Goal: Task Accomplishment & Management: Manage account settings

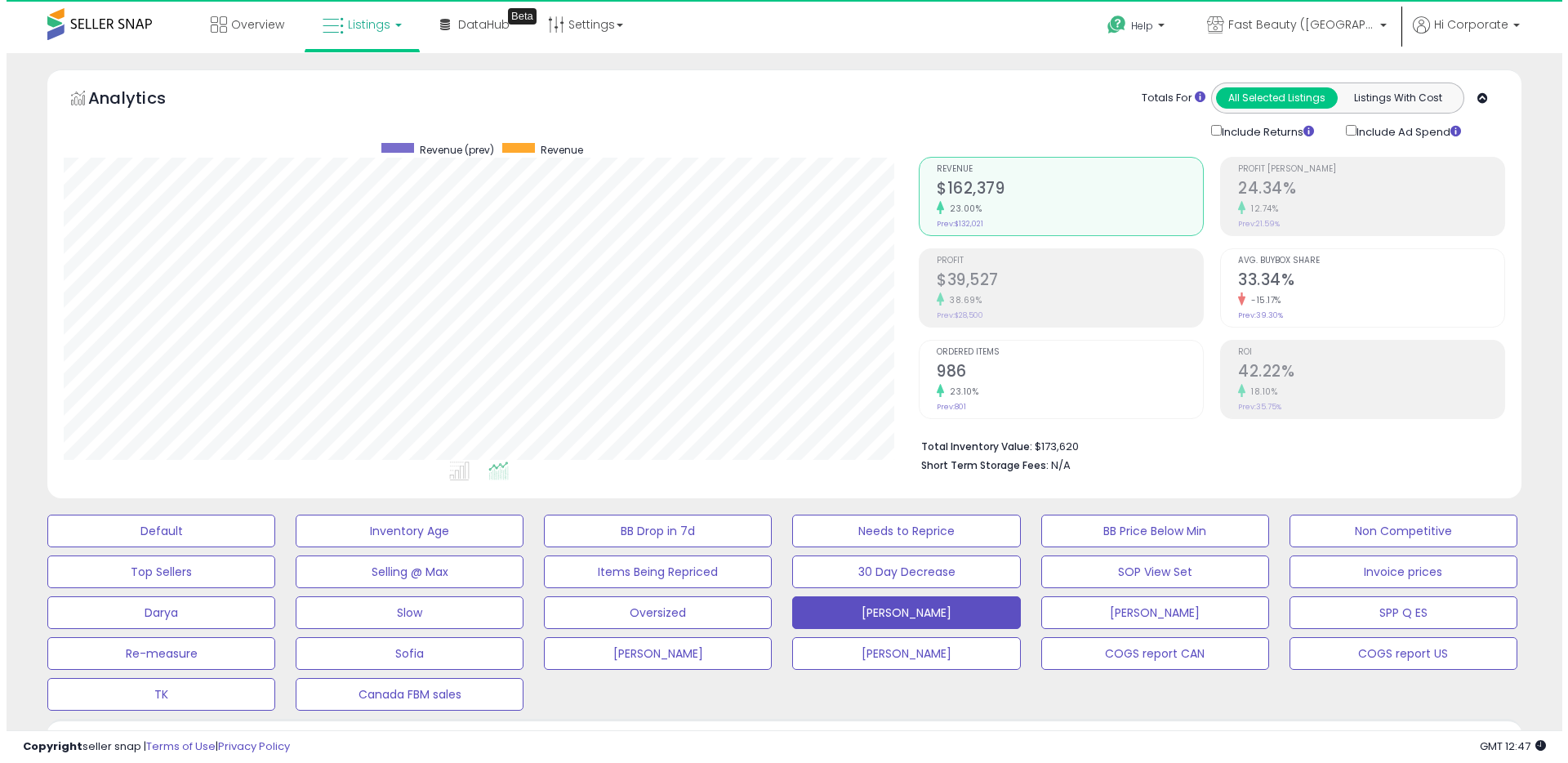
scroll to position [335, 855]
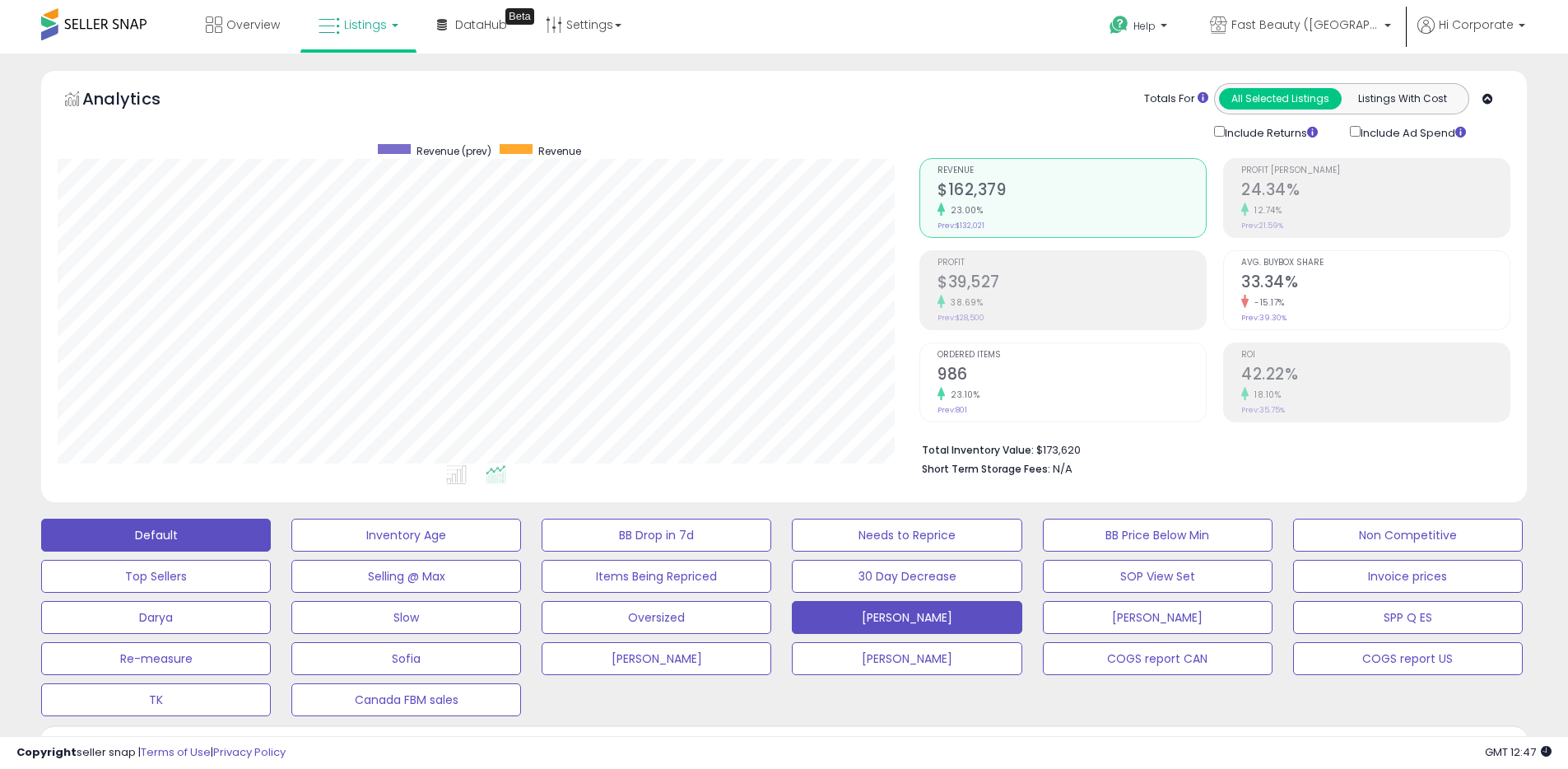
click at [213, 527] on button "Default" at bounding box center [156, 535] width 230 height 33
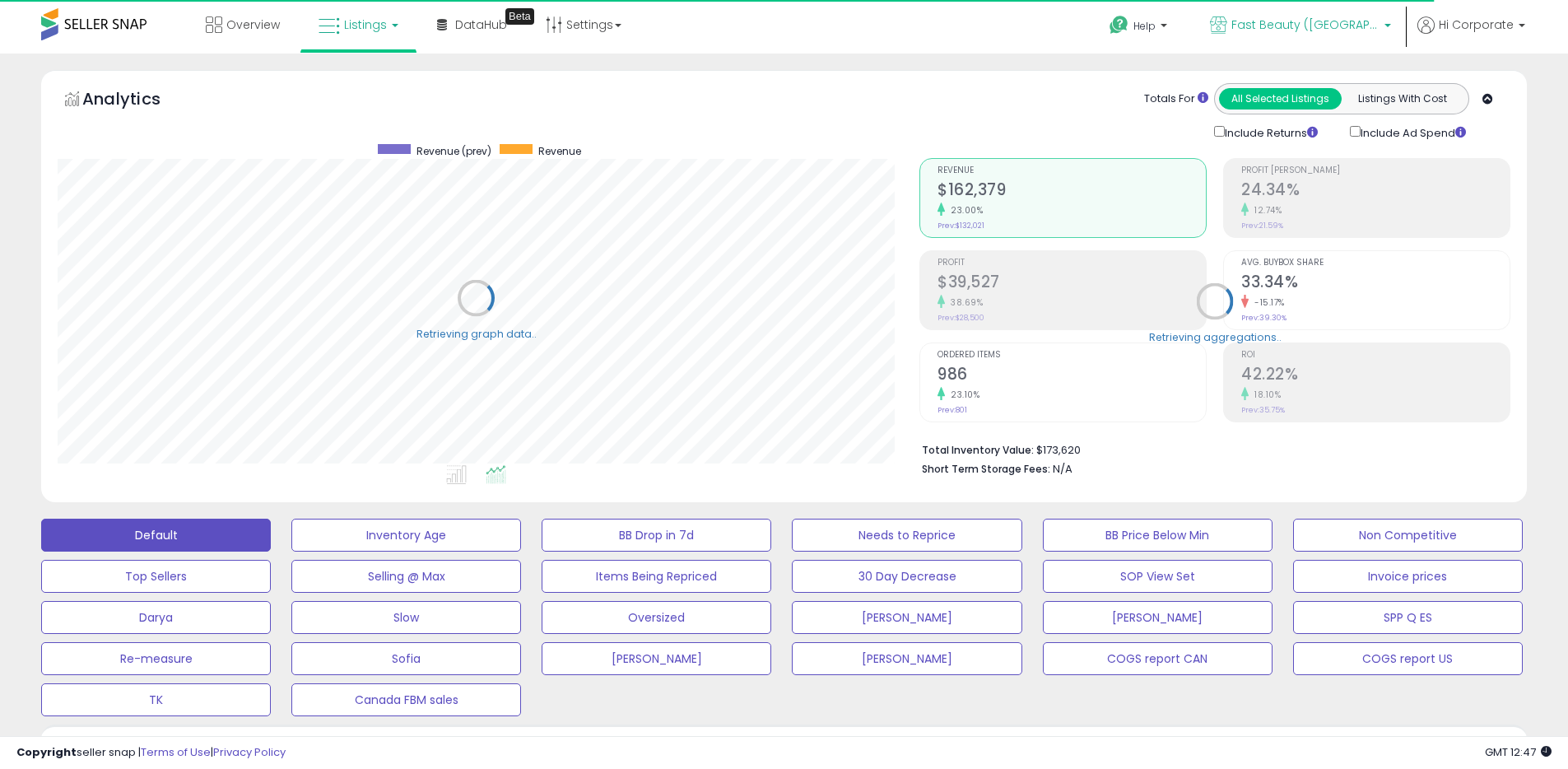
scroll to position [822788, 822447]
click at [1291, 21] on span "Fast Beauty ([GEOGRAPHIC_DATA])" at bounding box center [1305, 24] width 148 height 16
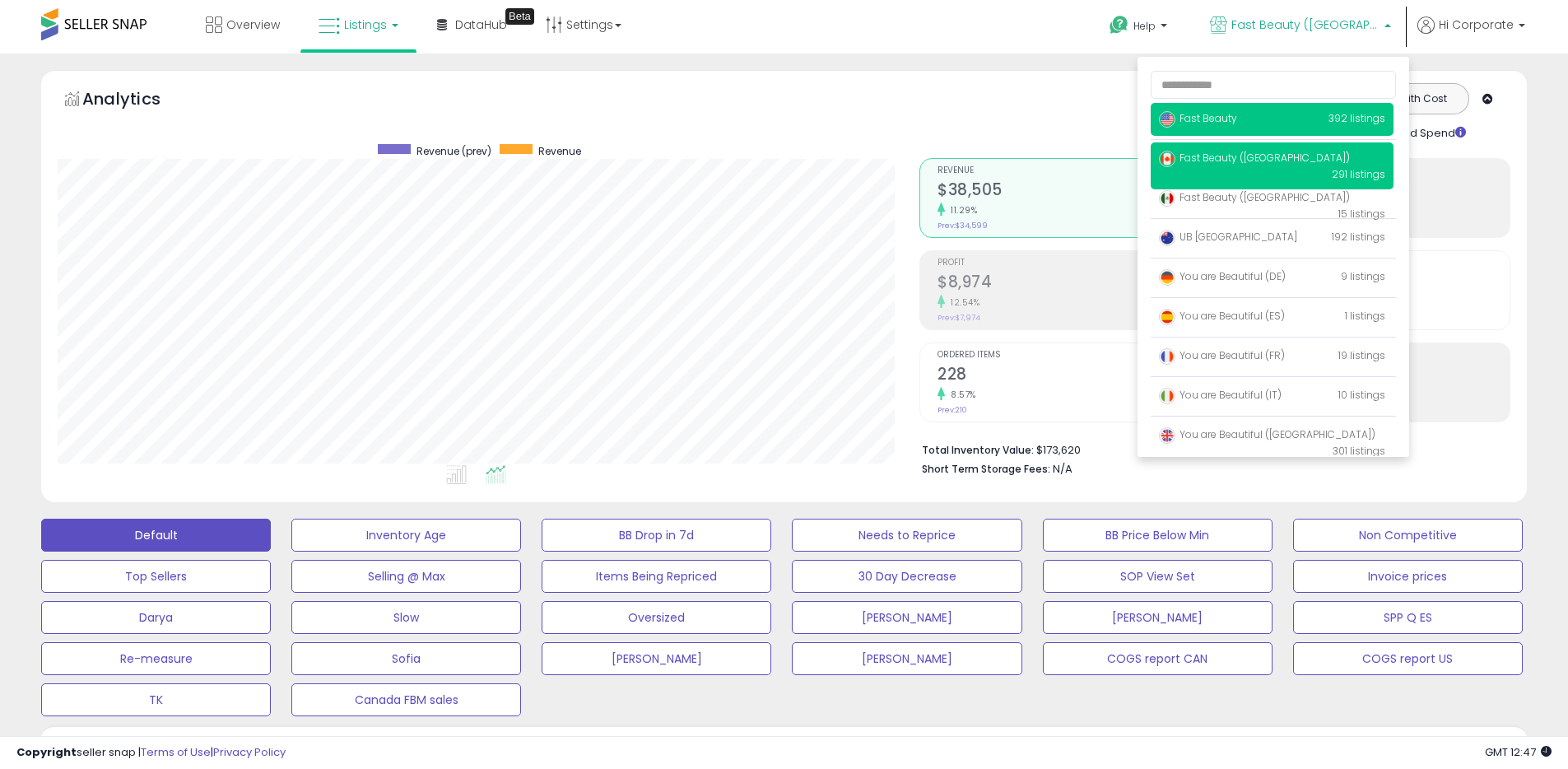
scroll to position [338, 862]
click at [1221, 121] on span "Fast Beauty" at bounding box center [1199, 118] width 78 height 14
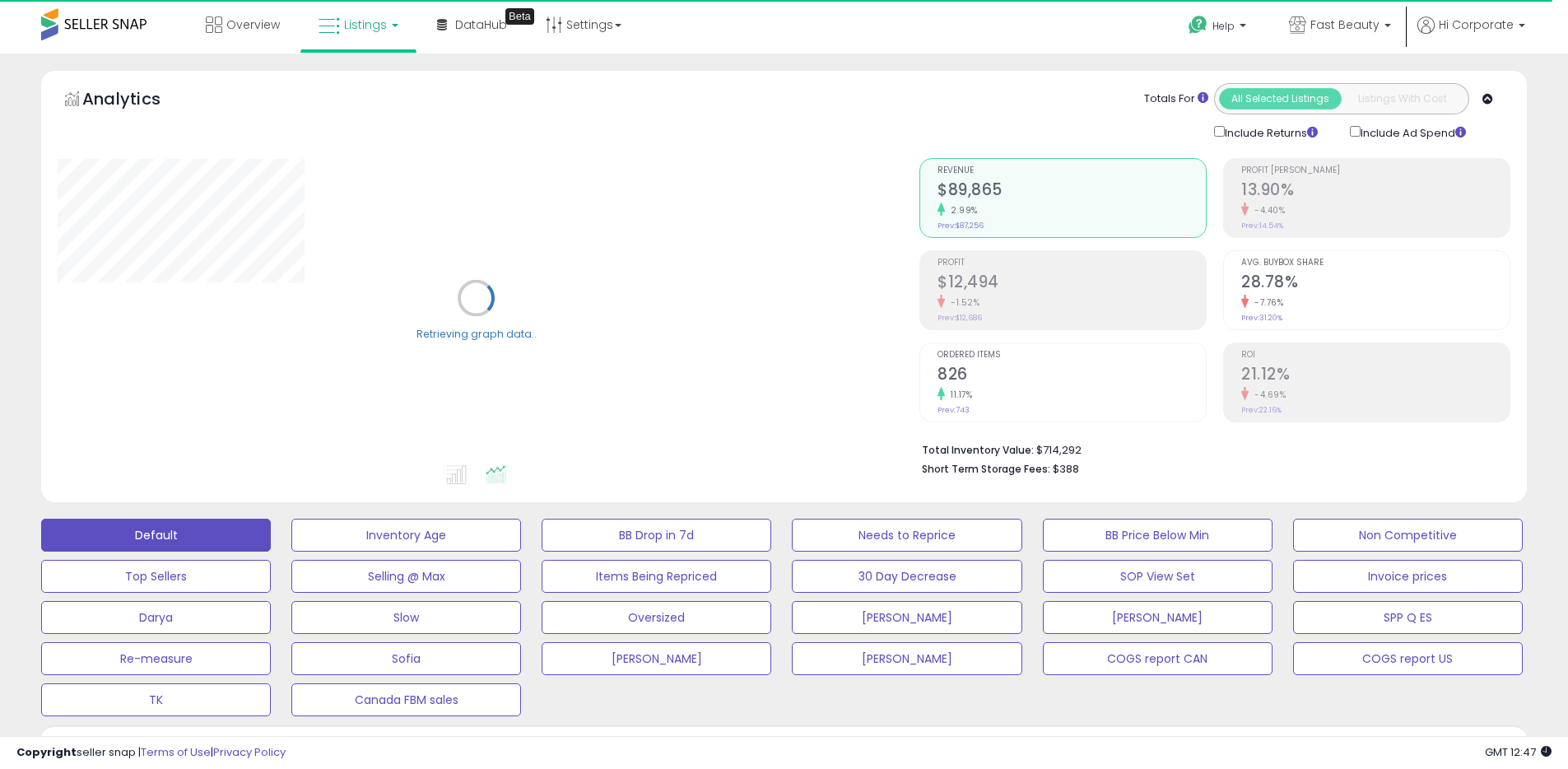
scroll to position [466, 0]
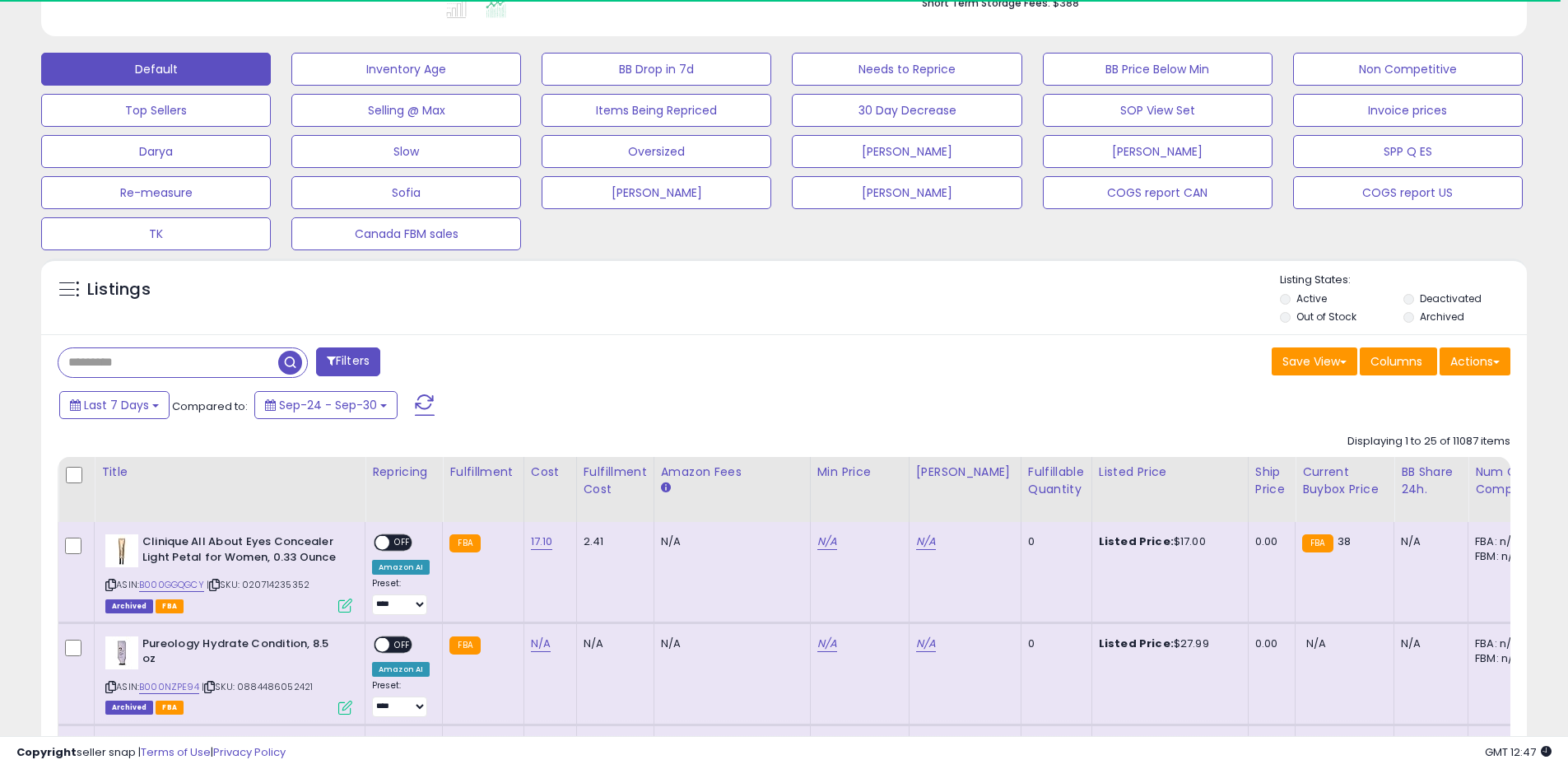
click at [1448, 313] on label "Archived" at bounding box center [1443, 317] width 44 height 14
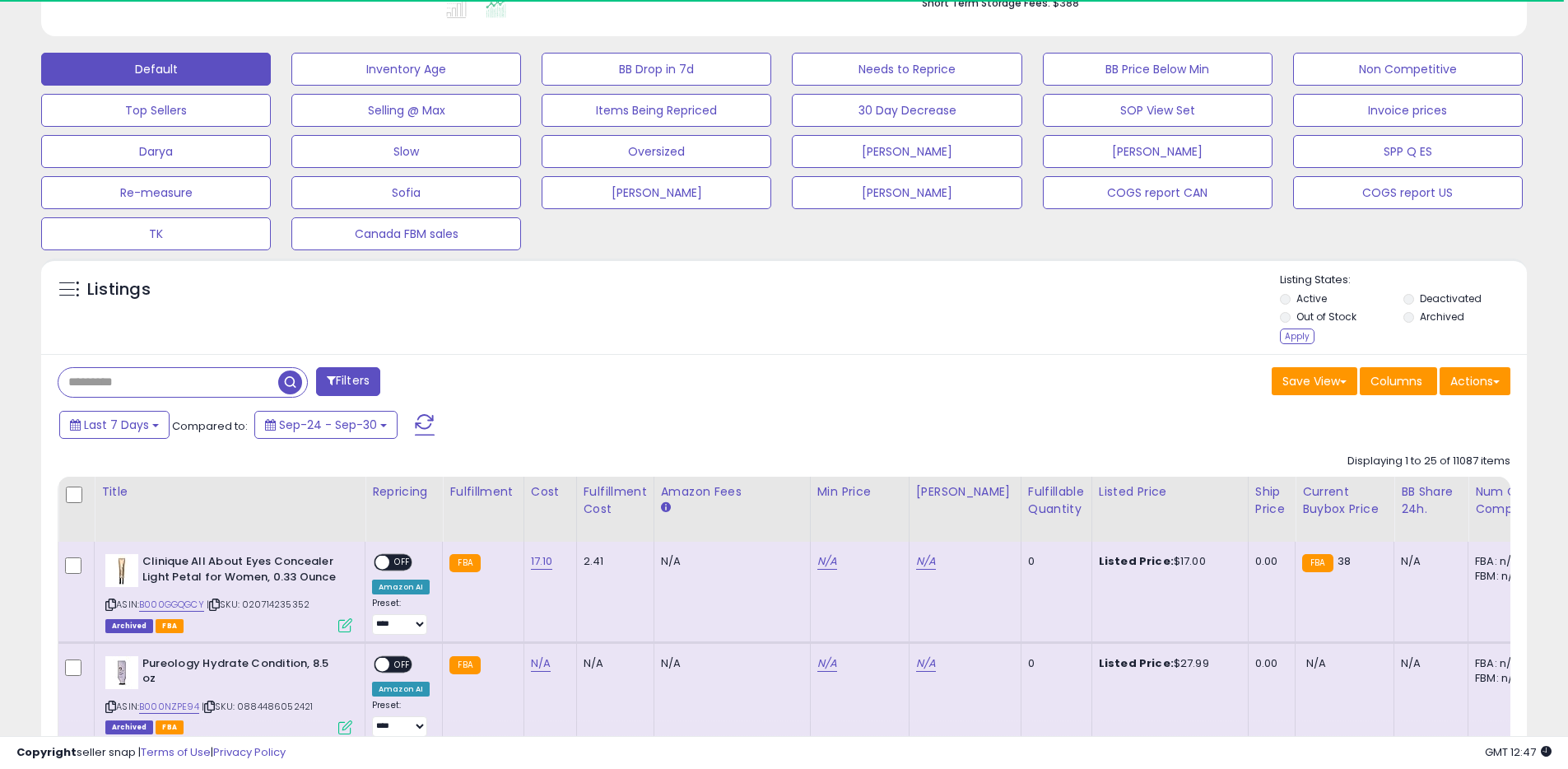
click at [1280, 343] on div "Listing States: Active Deactivated Out of Stock Archived Apply" at bounding box center [1403, 310] width 247 height 76
click at [1286, 340] on div "Apply" at bounding box center [1297, 336] width 34 height 15
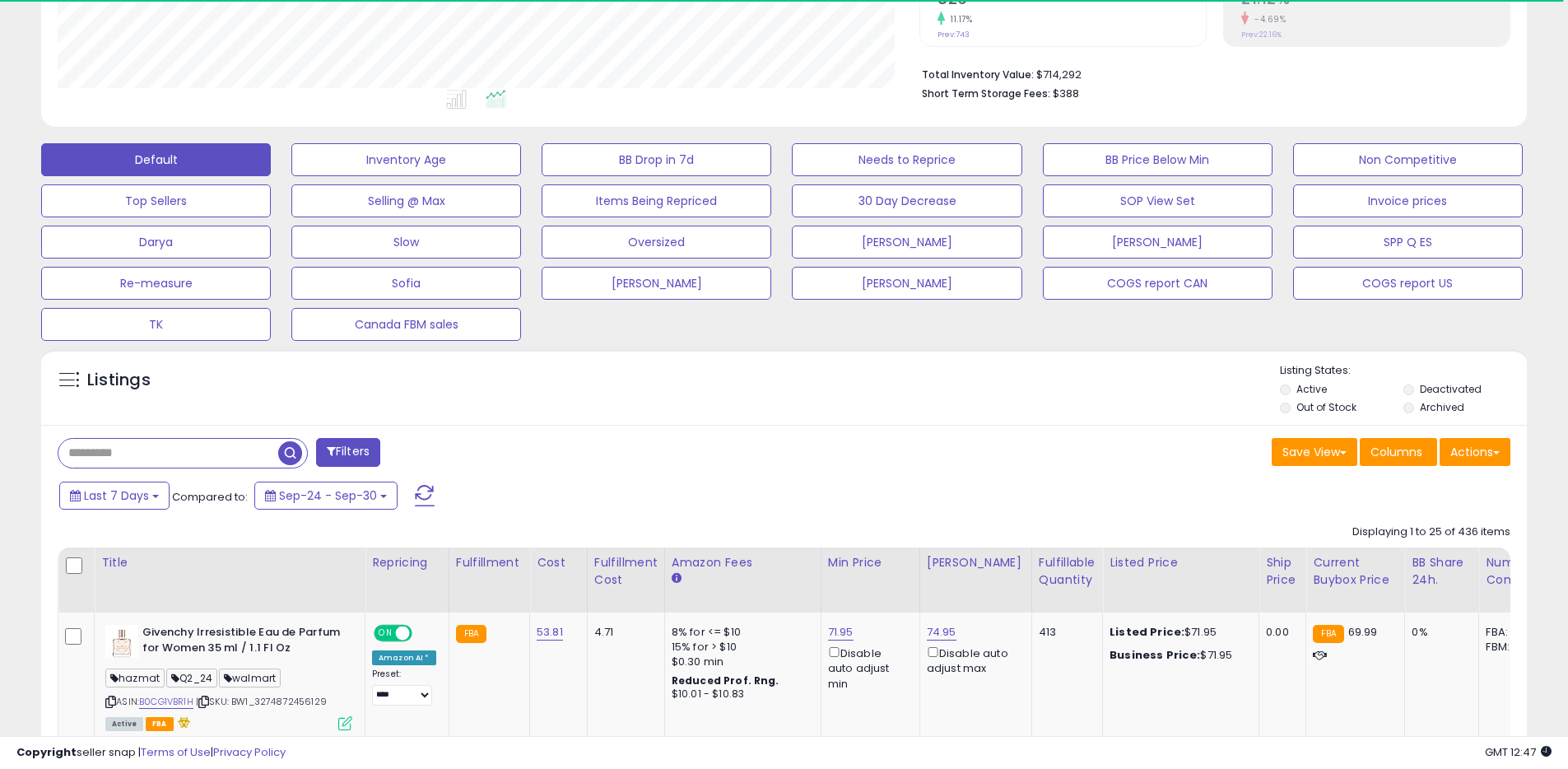
scroll to position [338, 862]
click at [1486, 446] on button "Actions" at bounding box center [1475, 451] width 71 height 28
click at [1364, 548] on link "Export All Columns" at bounding box center [1408, 557] width 180 height 26
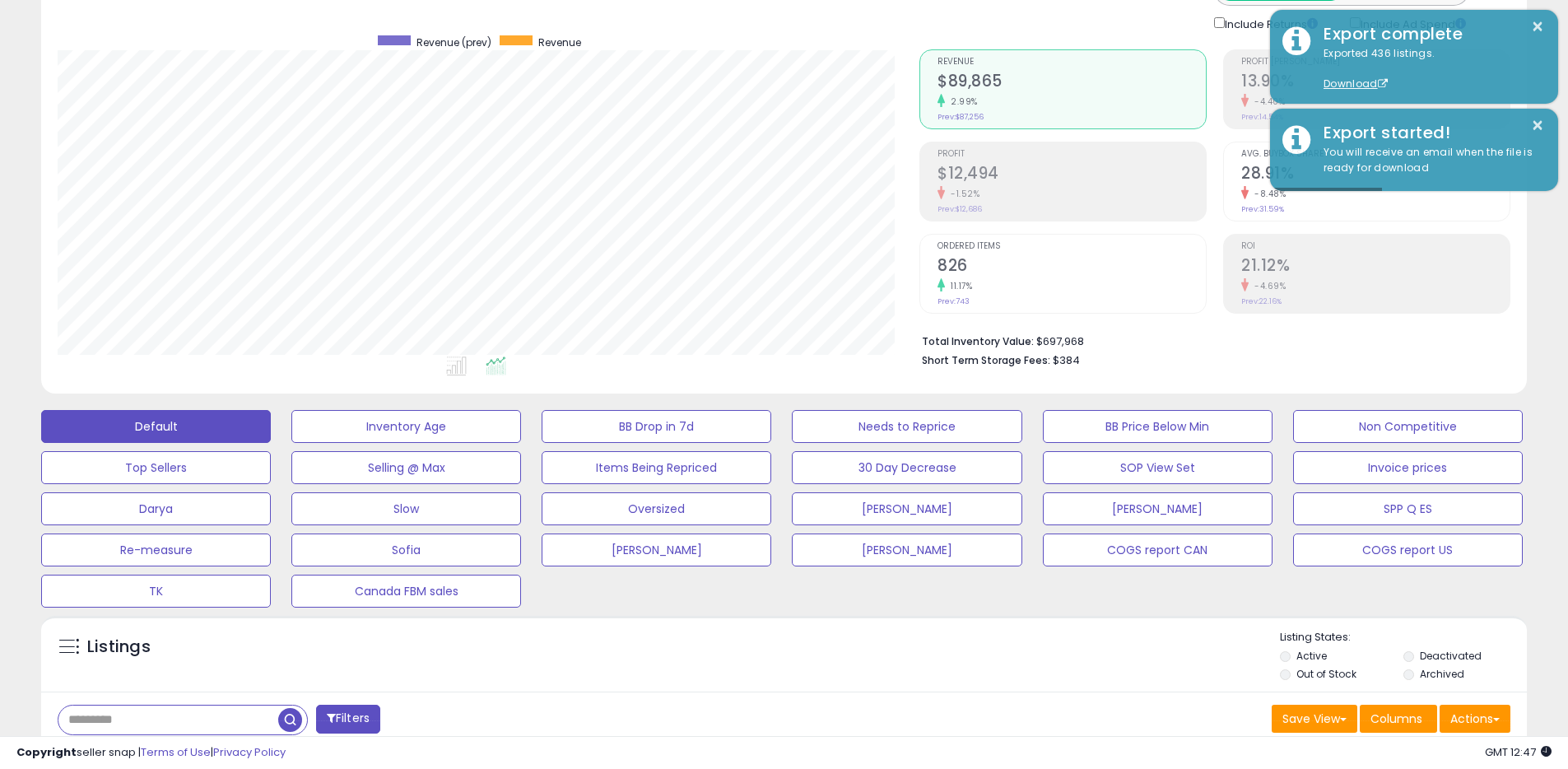
scroll to position [0, 0]
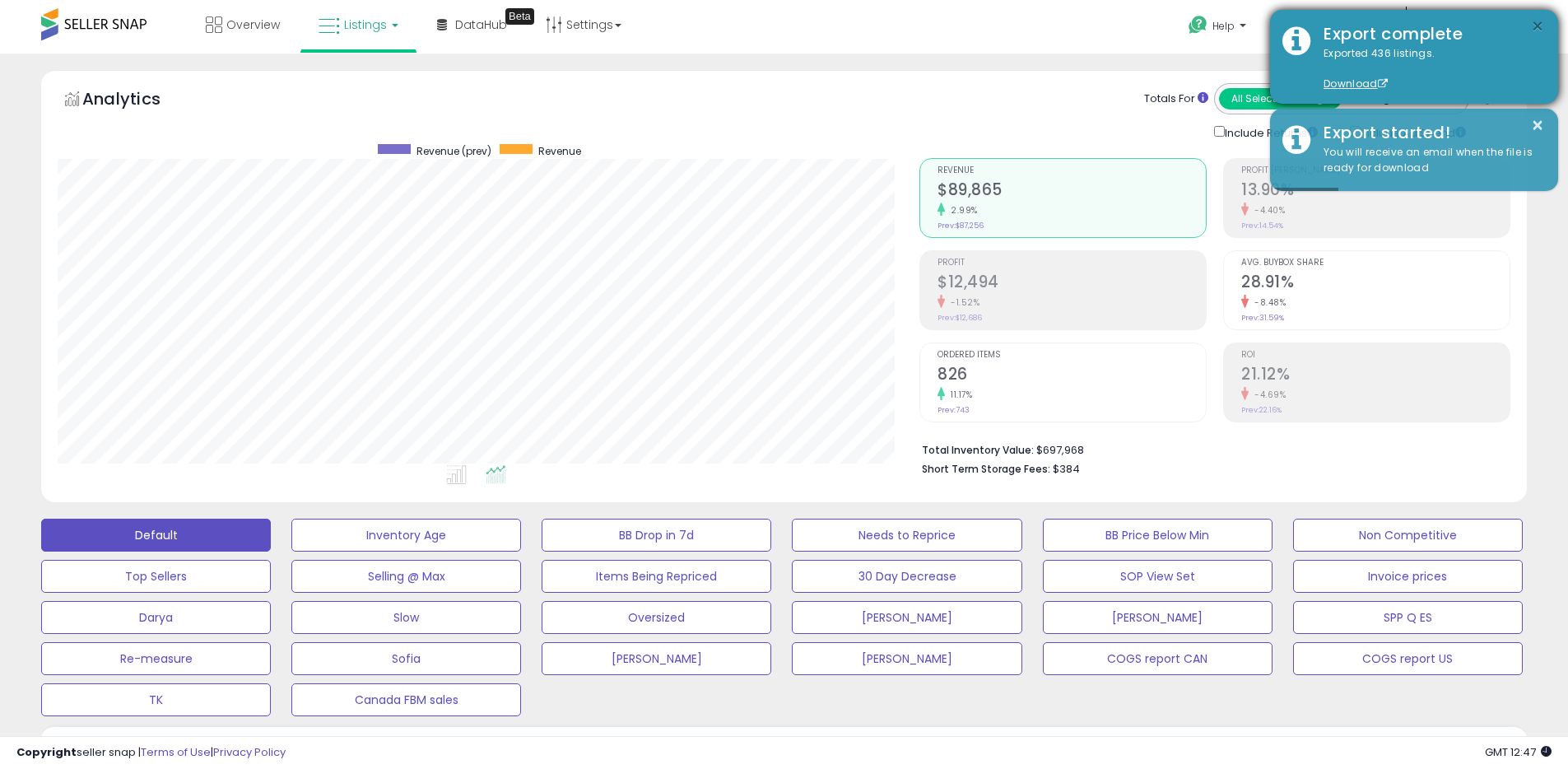
click at [1535, 30] on button "×" at bounding box center [1538, 27] width 13 height 21
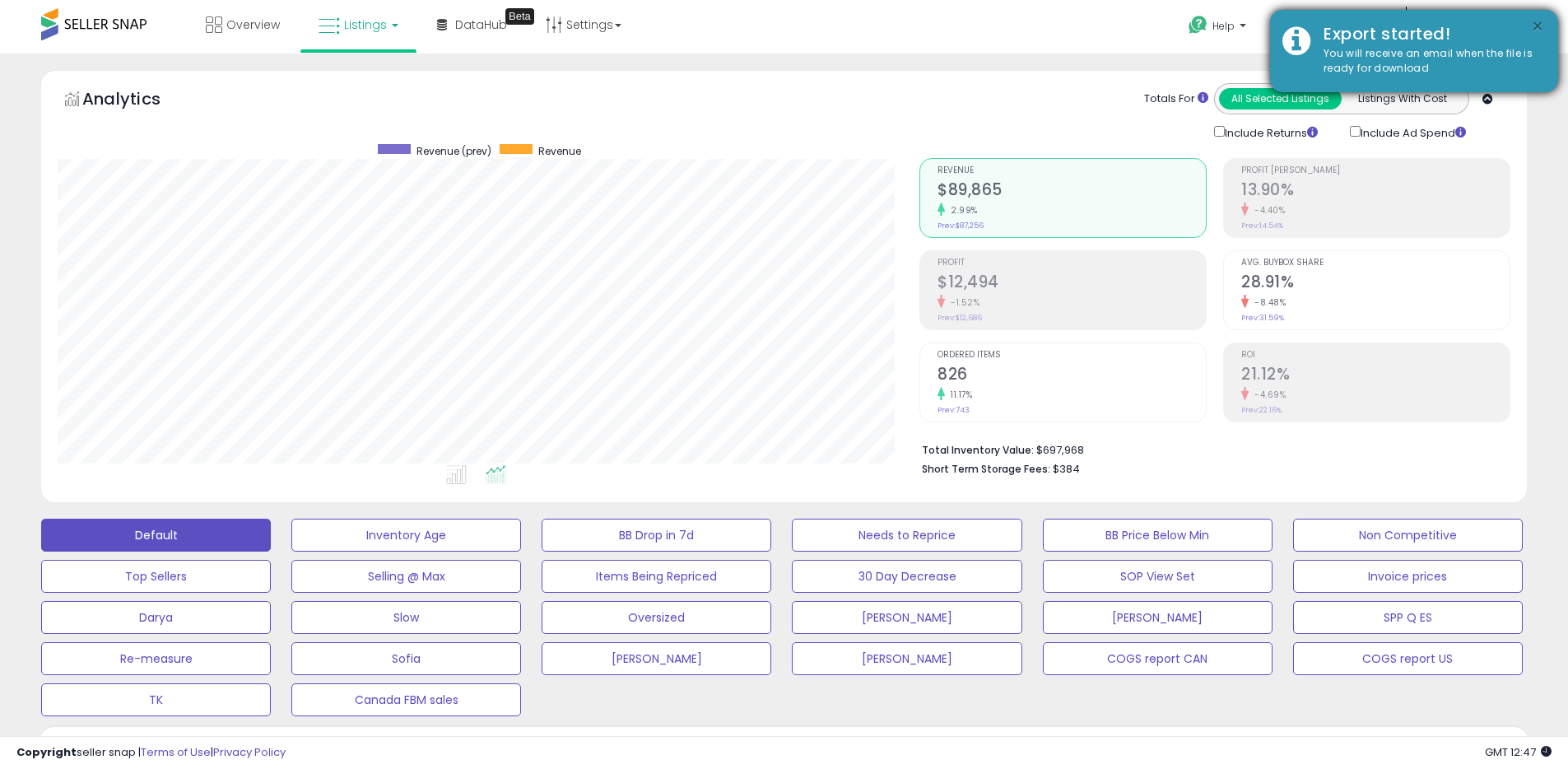
click at [1533, 28] on button "×" at bounding box center [1538, 27] width 13 height 21
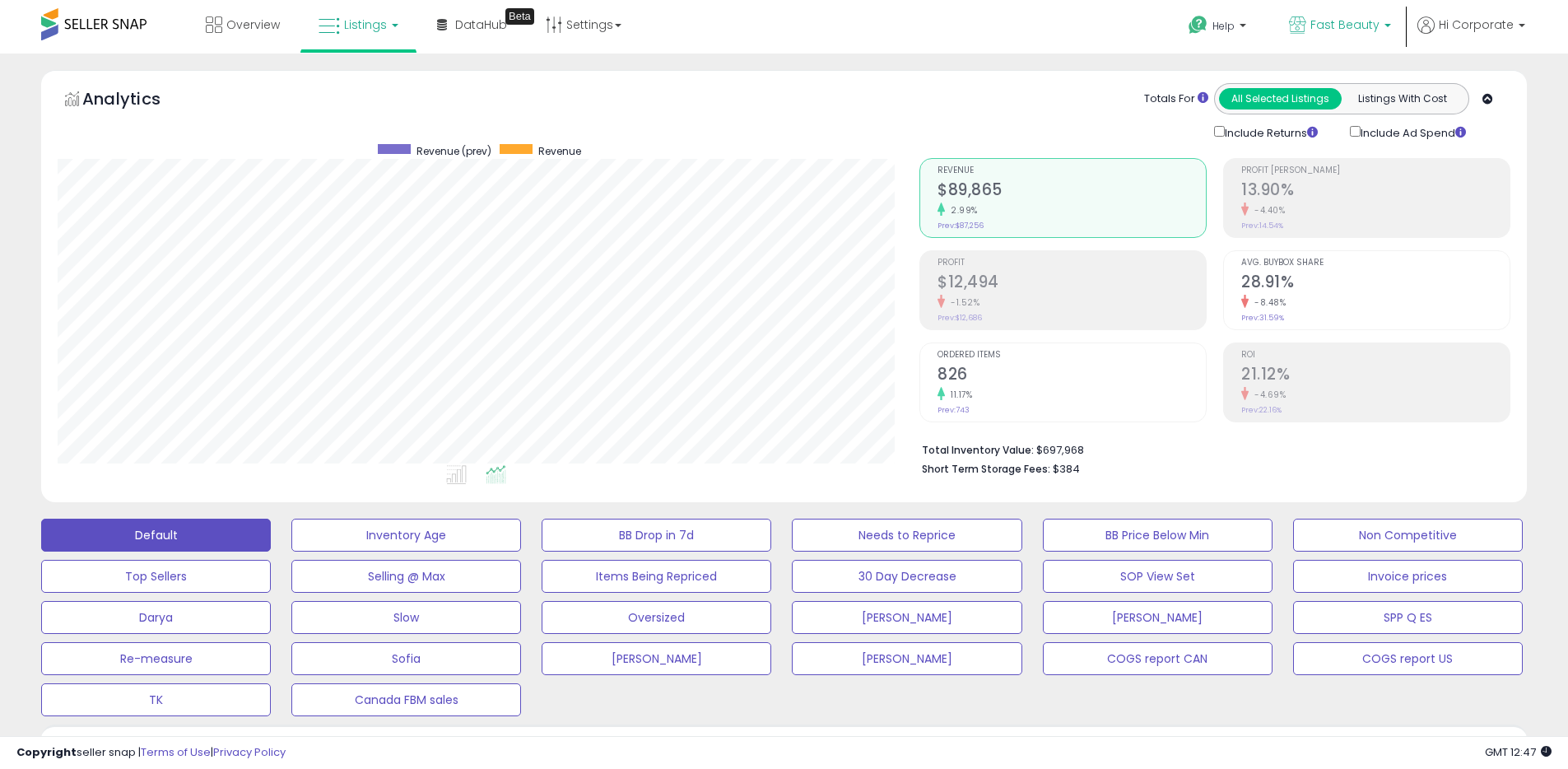
click at [1307, 22] on icon at bounding box center [1298, 25] width 17 height 17
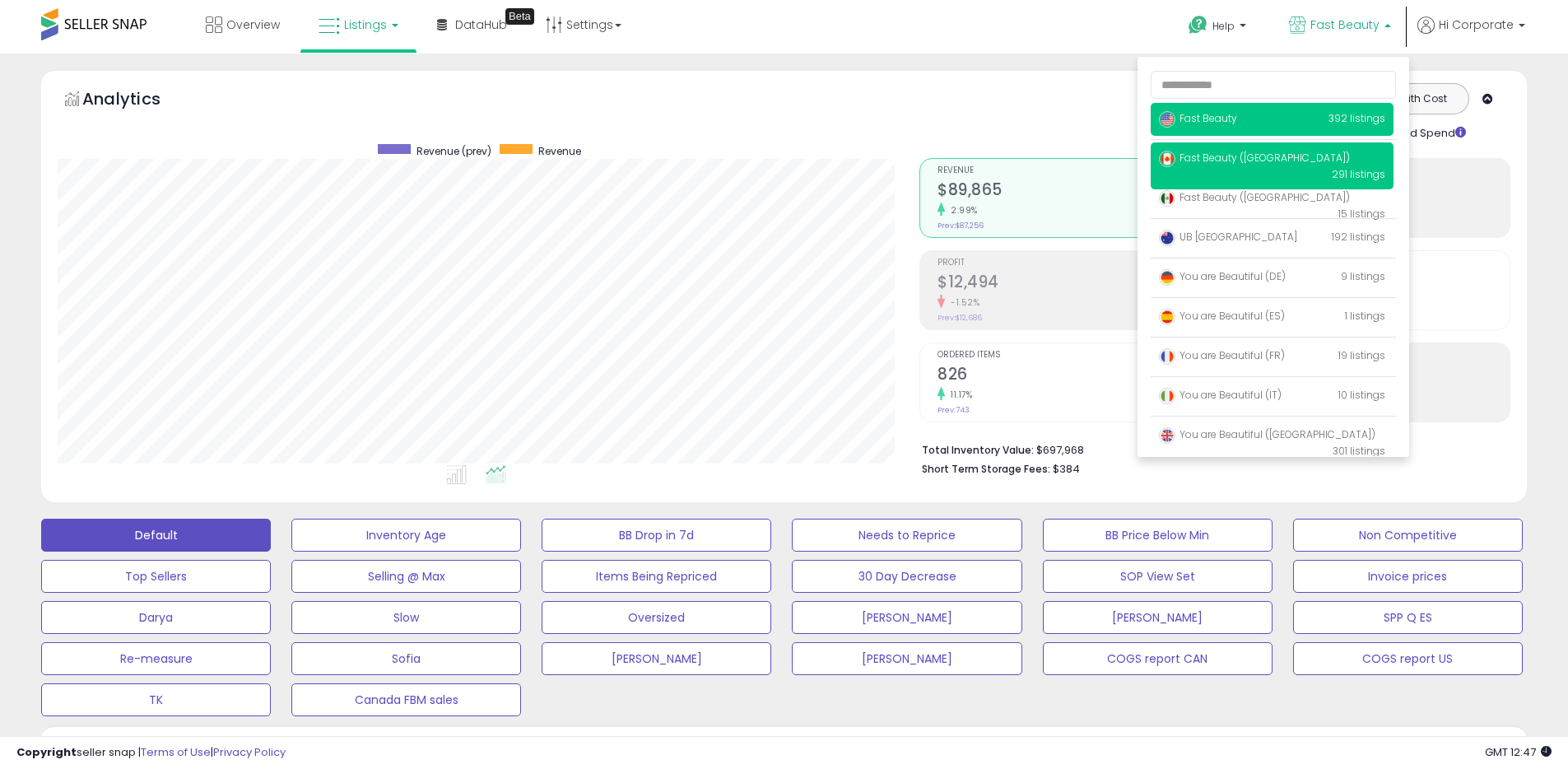
click at [1232, 152] on span "Fast Beauty ([GEOGRAPHIC_DATA])" at bounding box center [1255, 157] width 191 height 14
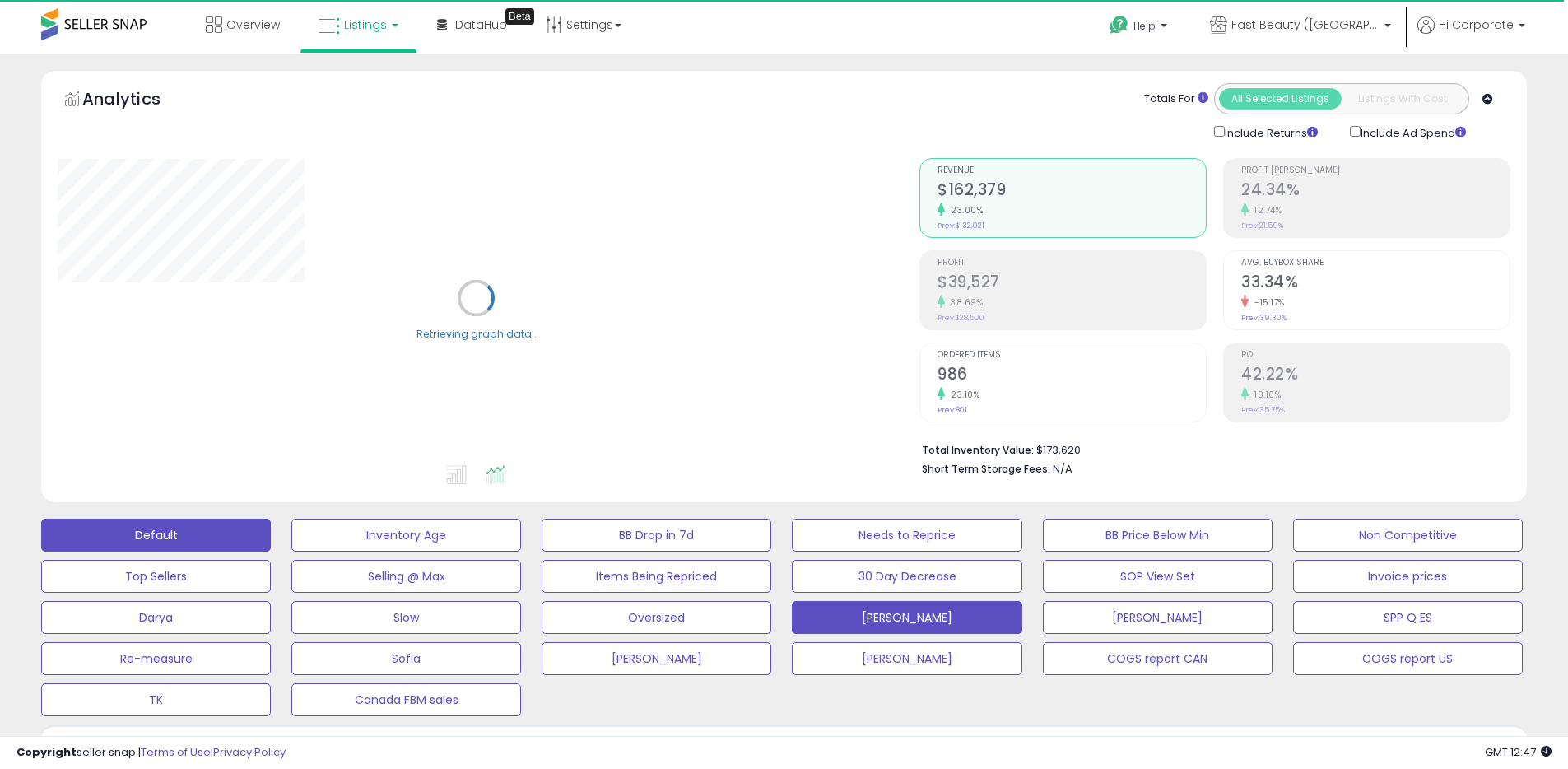
click at [134, 538] on button "Default" at bounding box center [156, 535] width 230 height 33
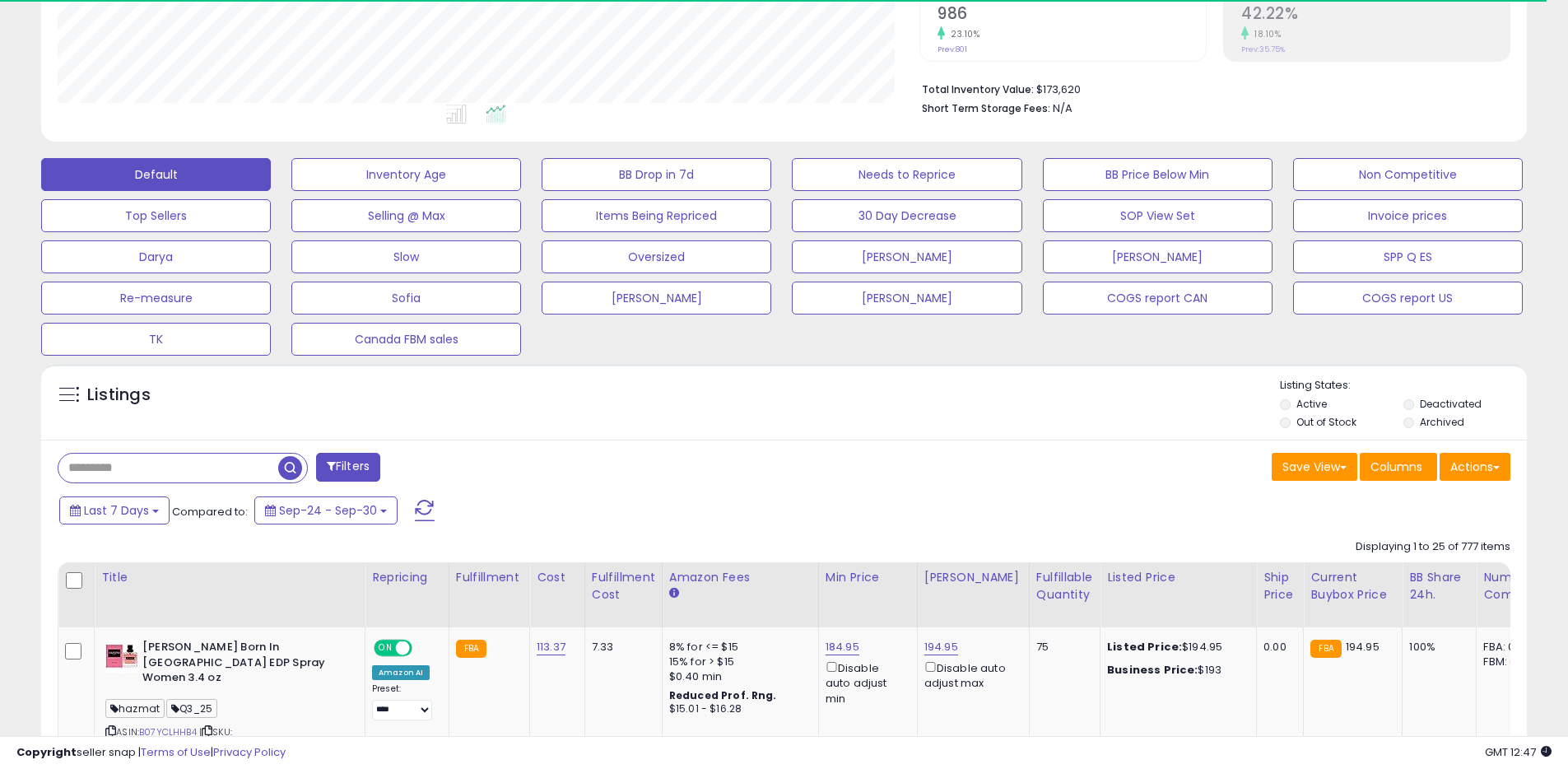
scroll to position [338, 862]
click at [1439, 421] on label "Archived" at bounding box center [1443, 422] width 44 height 14
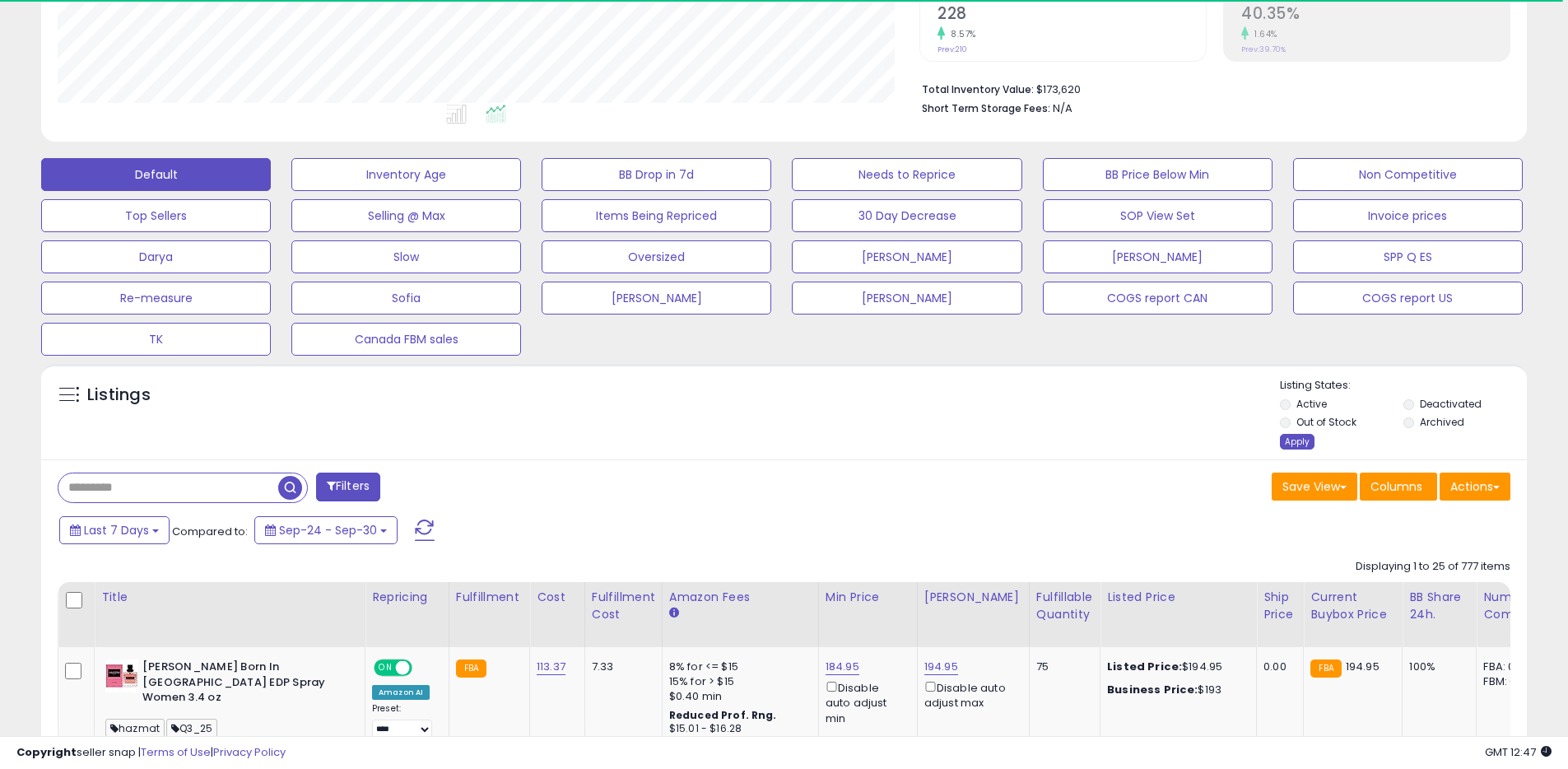
click at [1292, 446] on div "Apply" at bounding box center [1297, 442] width 34 height 15
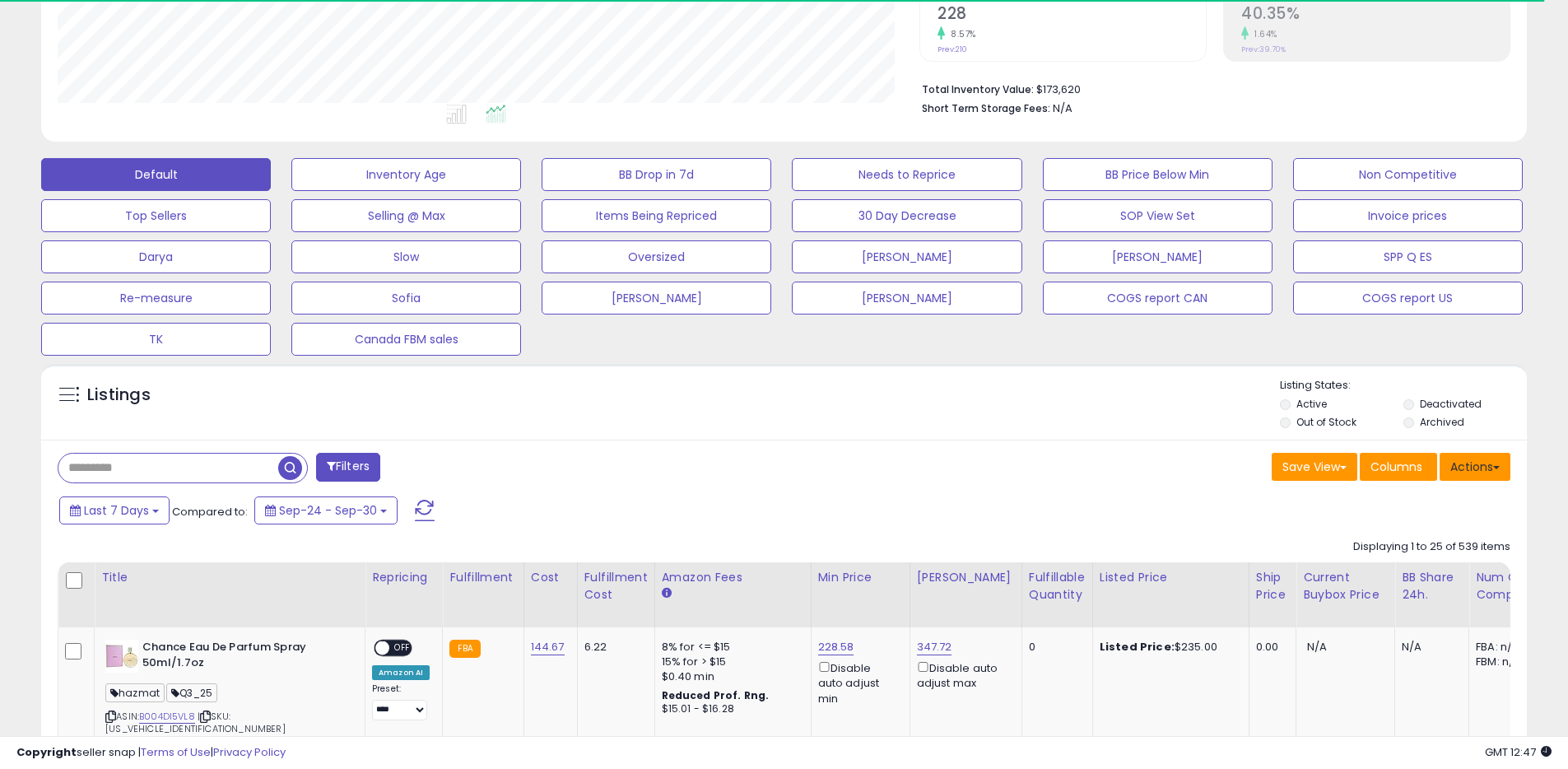
click at [1491, 474] on button "Actions" at bounding box center [1475, 466] width 71 height 28
click at [1430, 563] on link "Export All Columns" at bounding box center [1408, 571] width 180 height 26
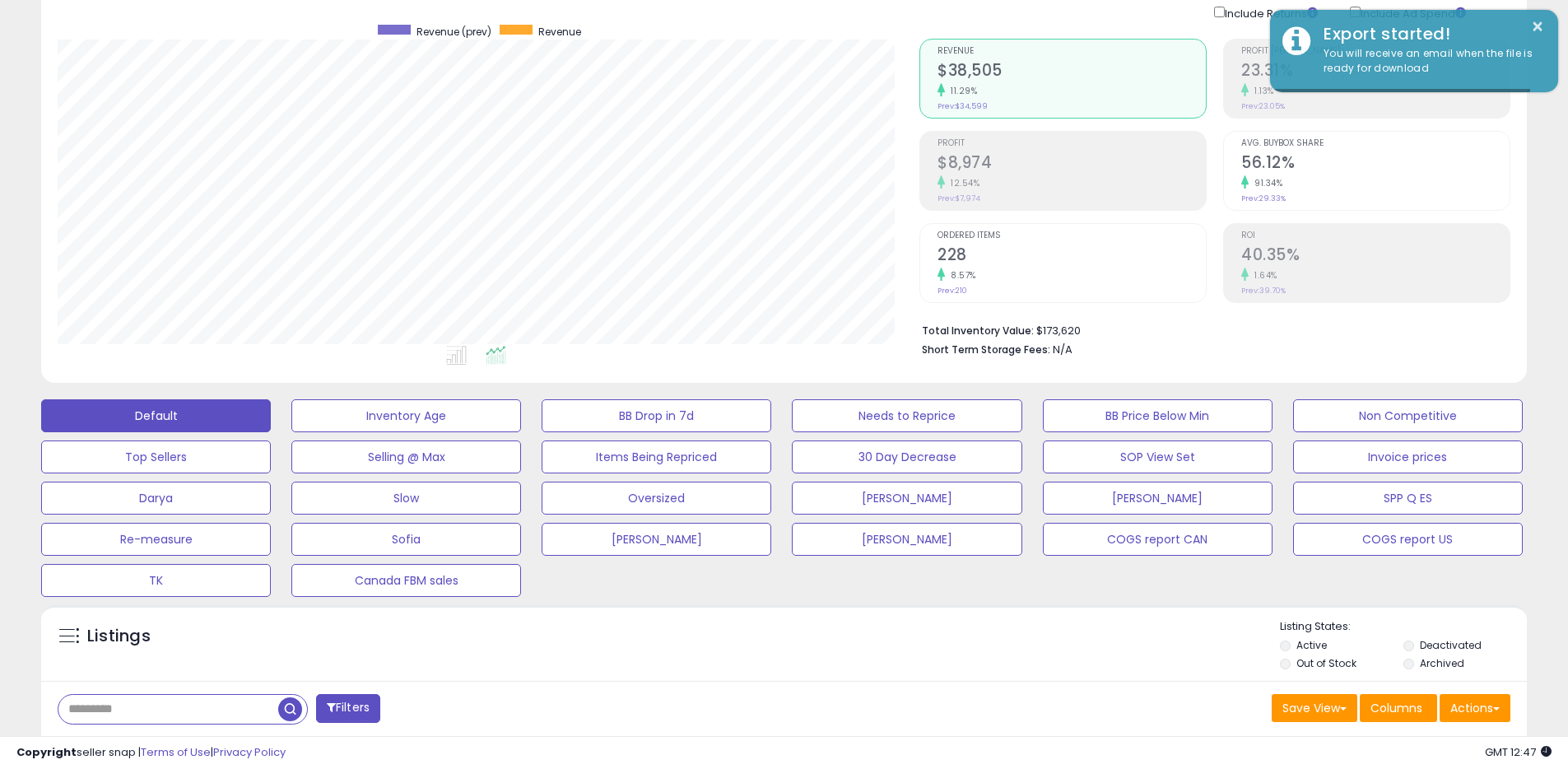
scroll to position [0, 0]
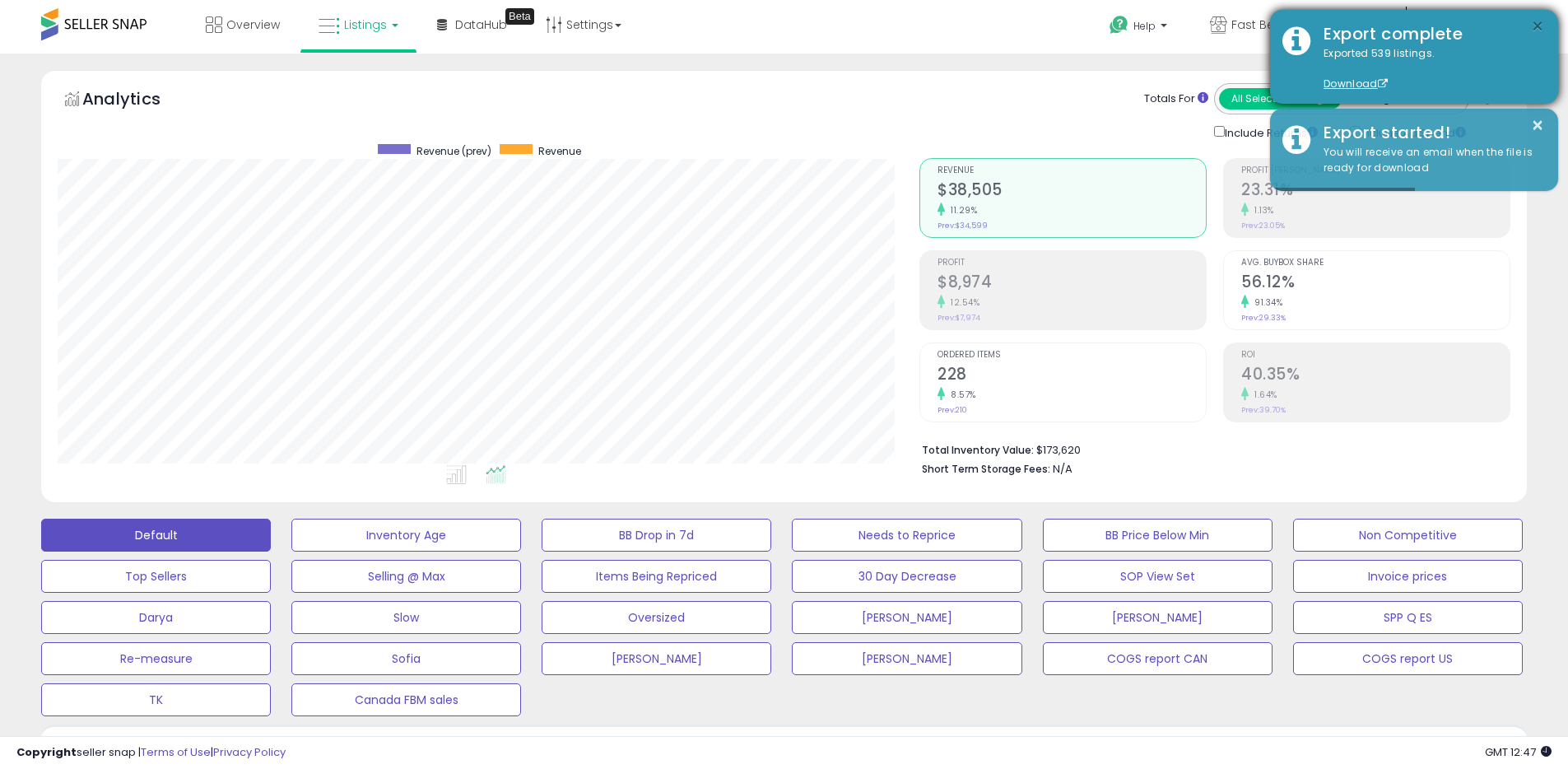
click at [1538, 29] on button "×" at bounding box center [1538, 27] width 13 height 21
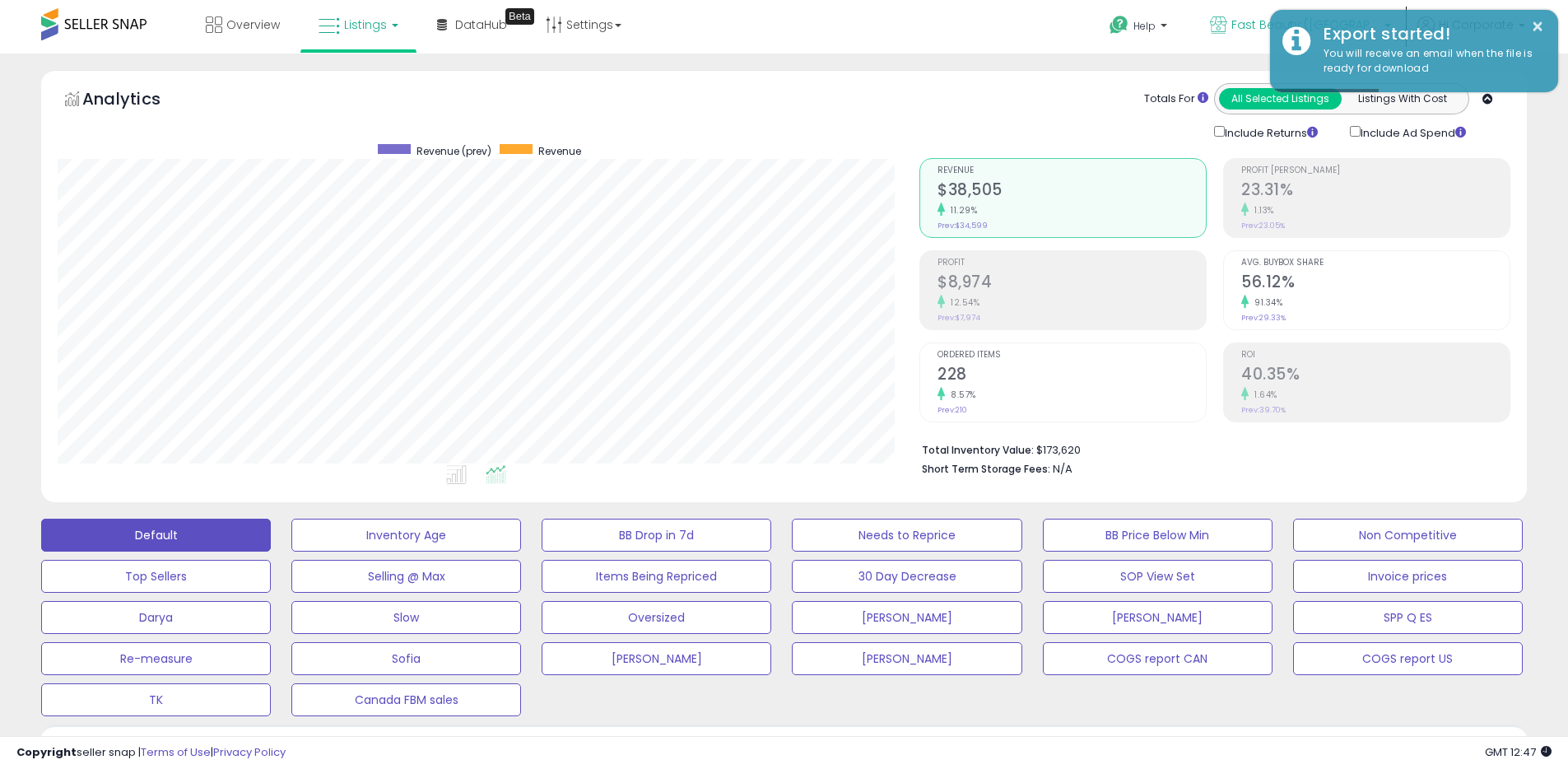
click at [1227, 27] on icon at bounding box center [1219, 25] width 17 height 17
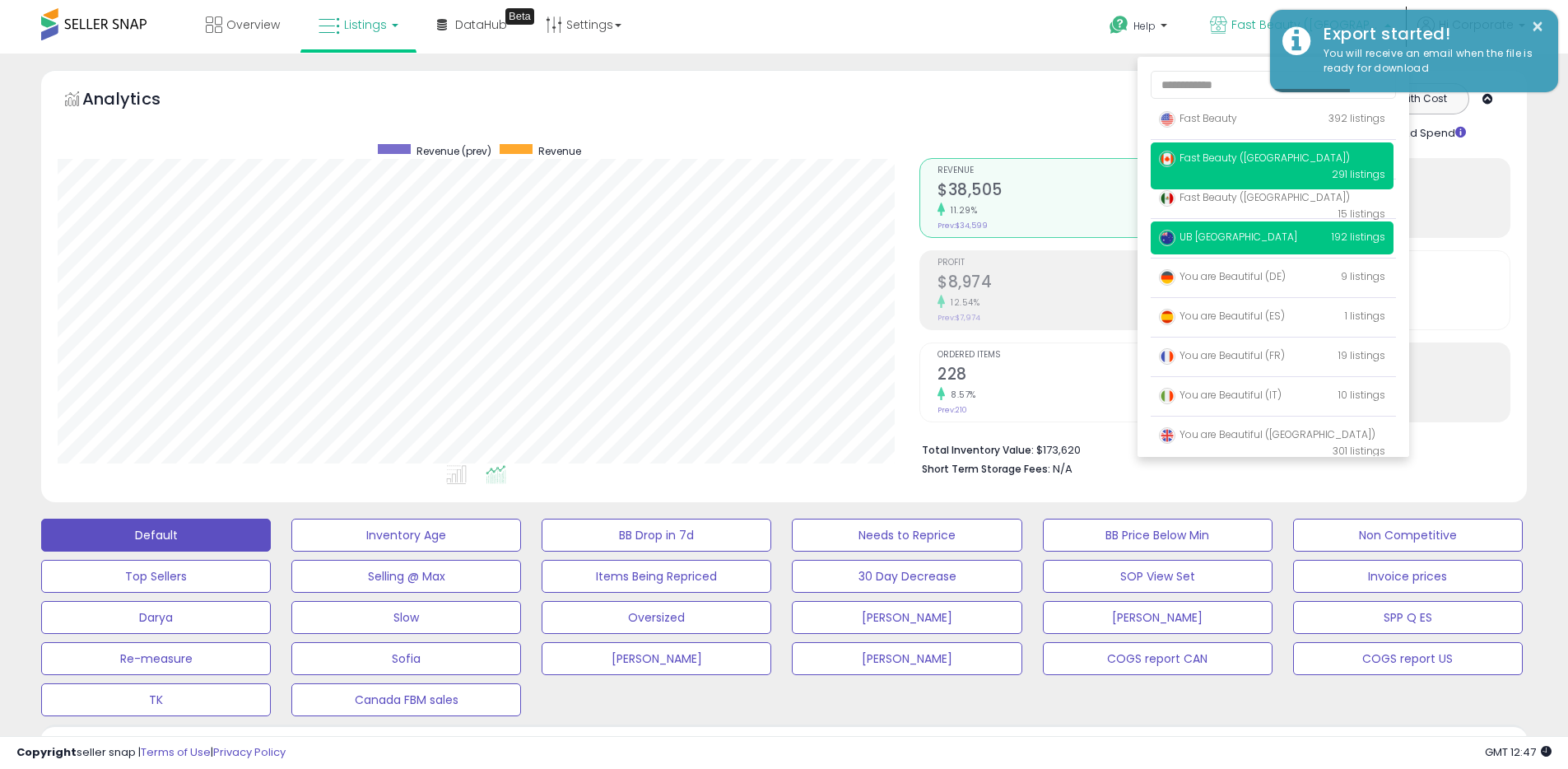
click at [1215, 239] on span "UB [GEOGRAPHIC_DATA]" at bounding box center [1228, 236] width 139 height 14
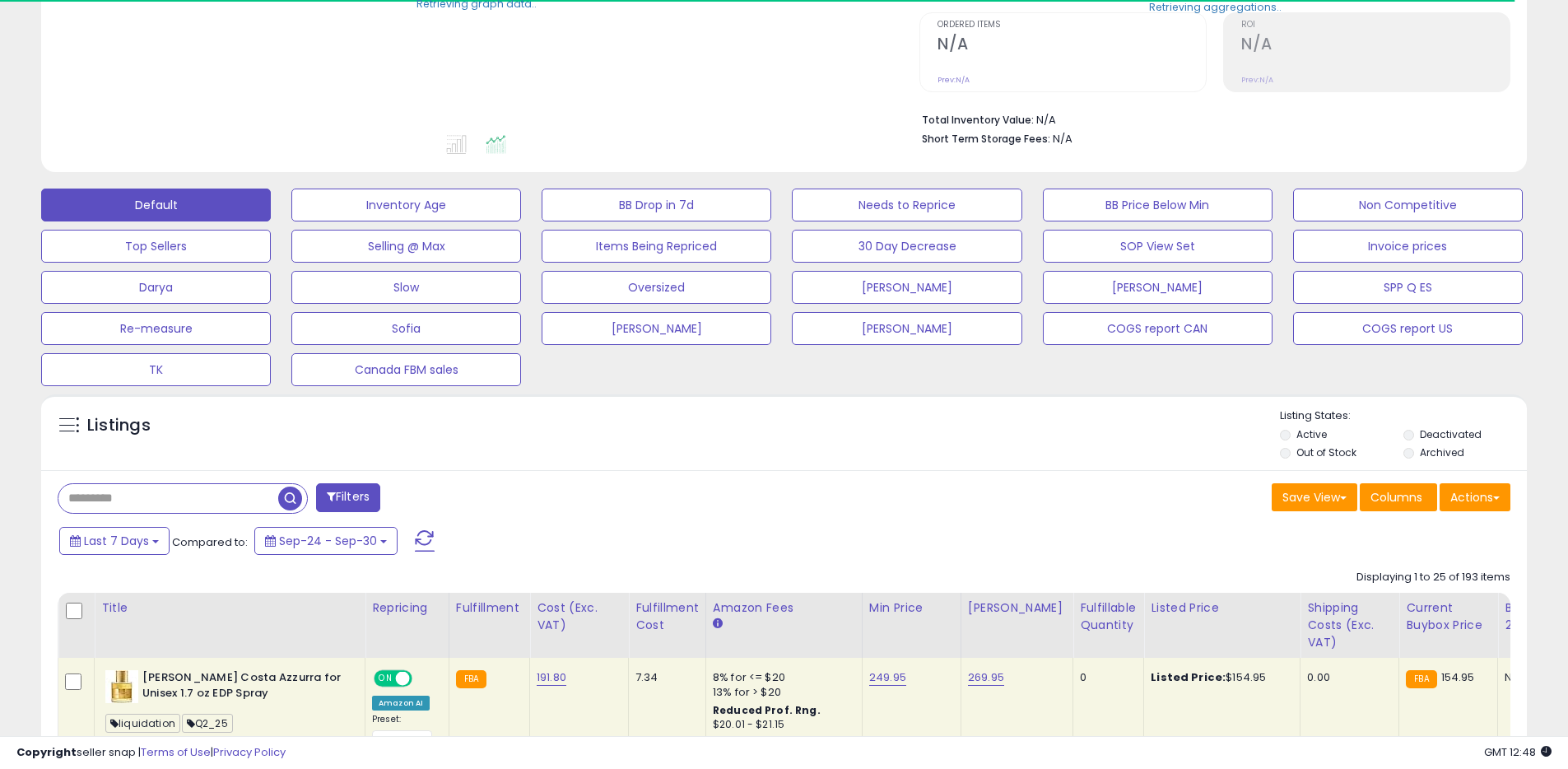
scroll to position [331, 0]
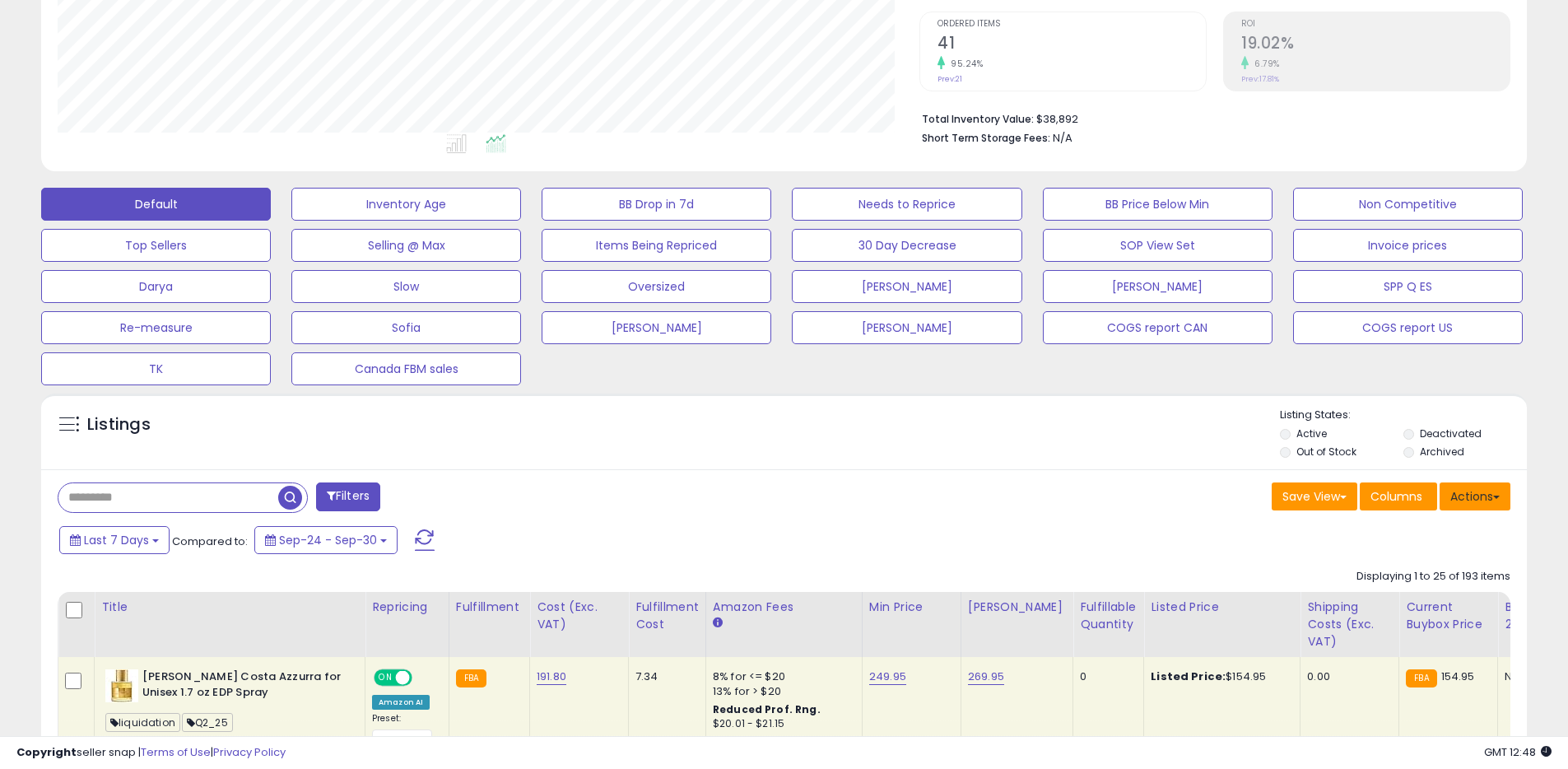
click at [1455, 506] on button "Actions" at bounding box center [1475, 495] width 71 height 28
click at [1389, 596] on link "Export All Columns" at bounding box center [1408, 601] width 180 height 26
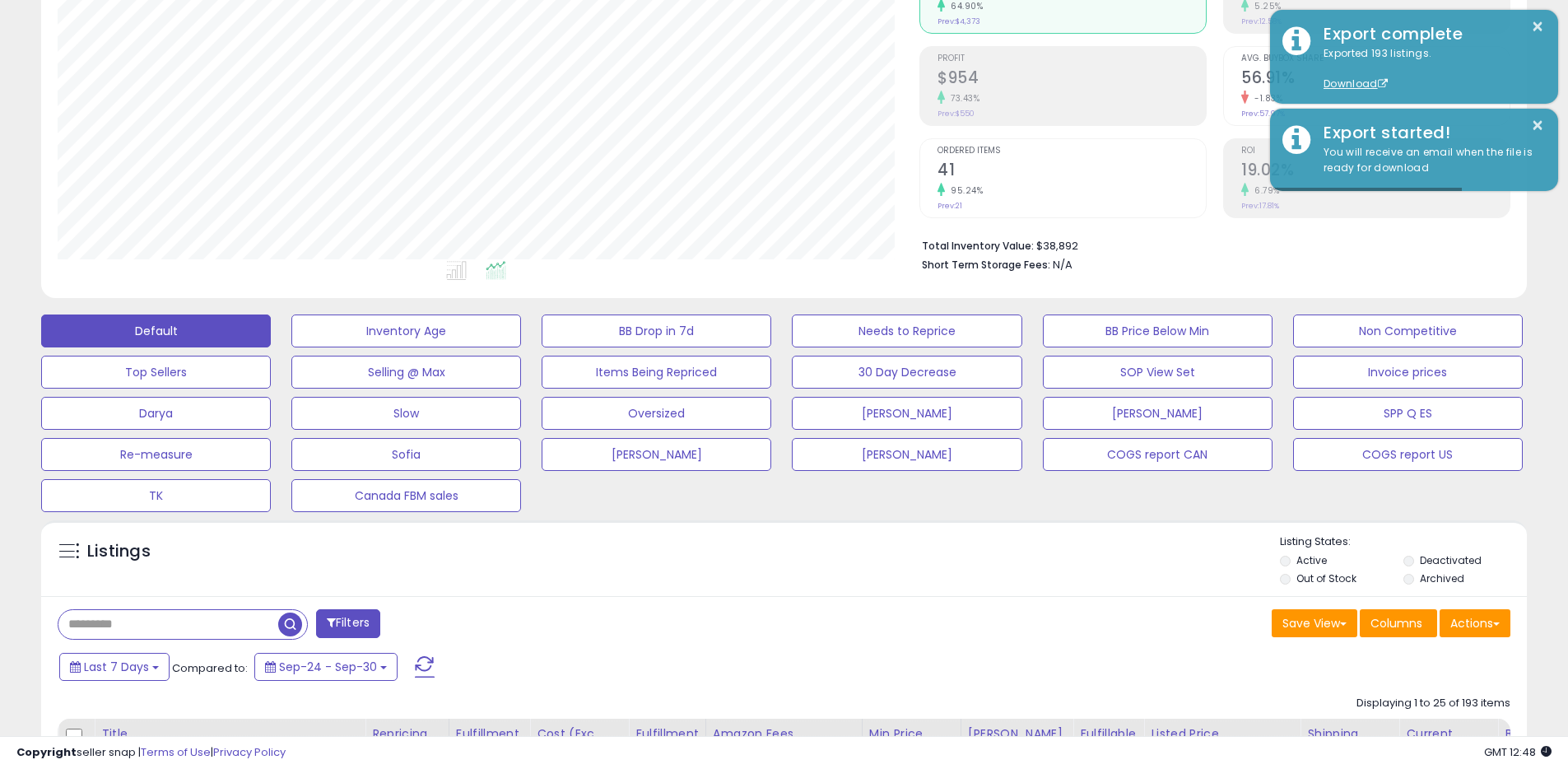
scroll to position [0, 0]
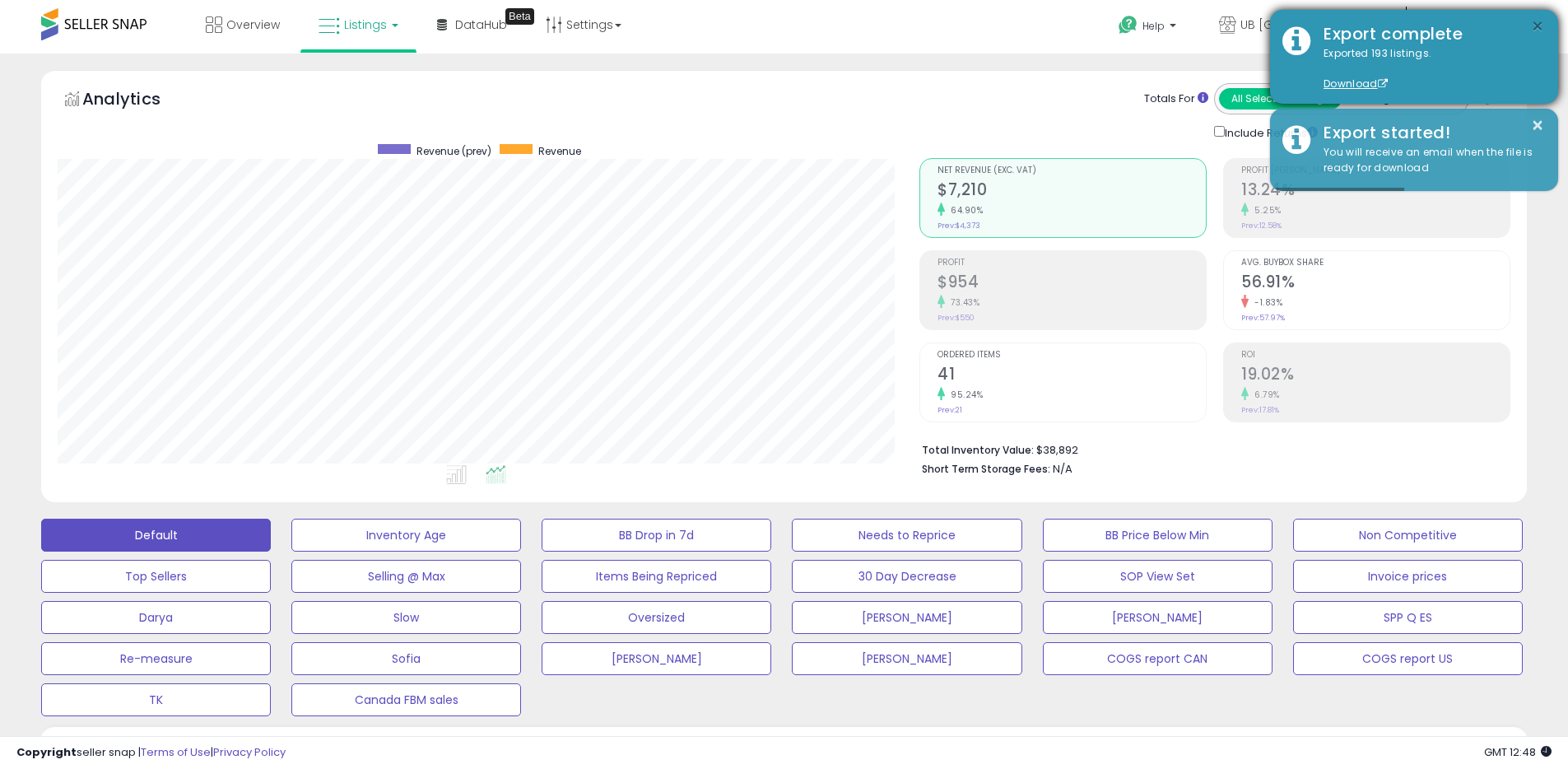
click at [1539, 25] on button "×" at bounding box center [1538, 27] width 13 height 21
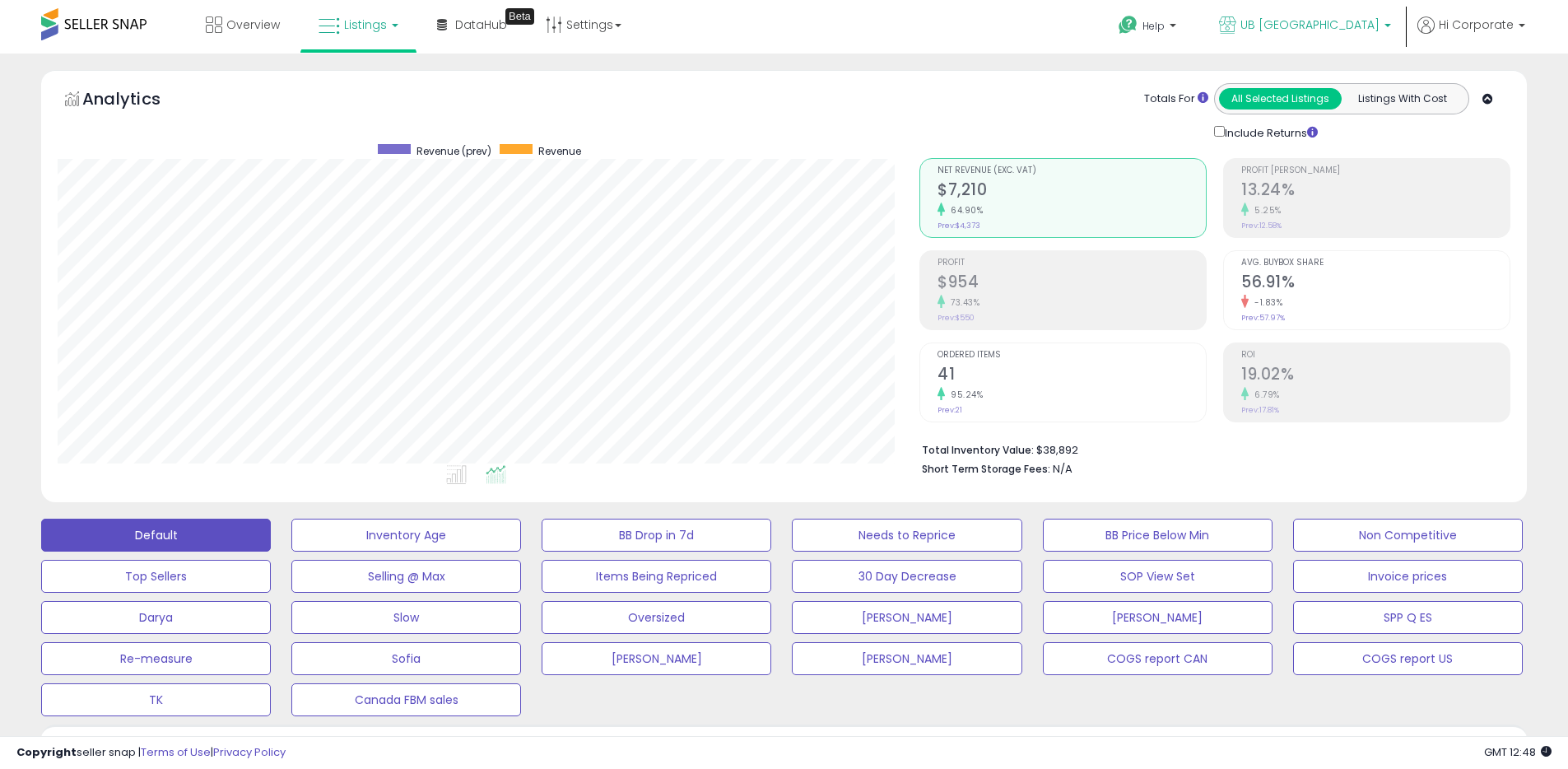
click at [1237, 29] on icon at bounding box center [1228, 25] width 17 height 17
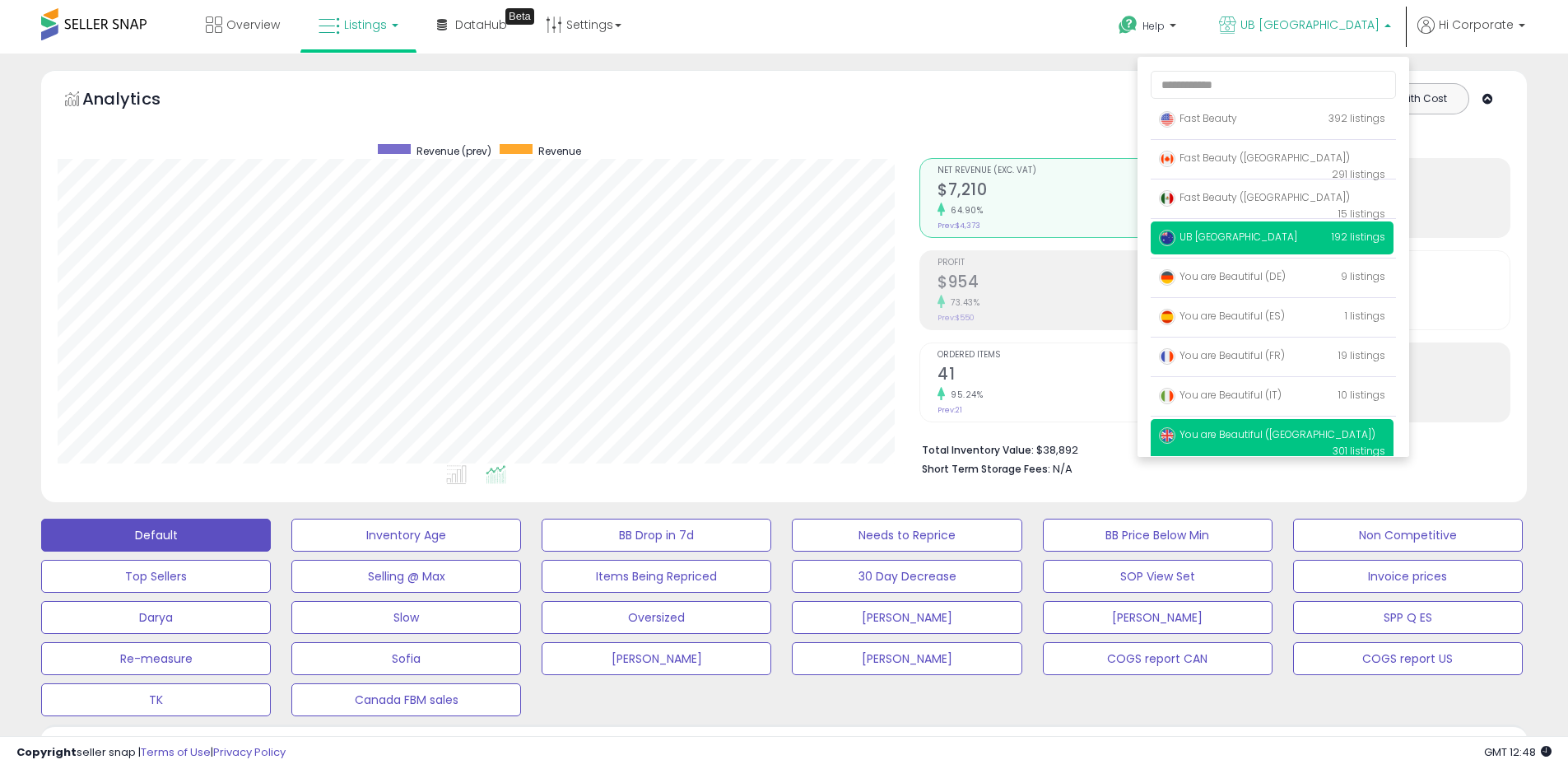
click at [1215, 431] on span "You are Beautiful ([GEOGRAPHIC_DATA])" at bounding box center [1268, 434] width 216 height 14
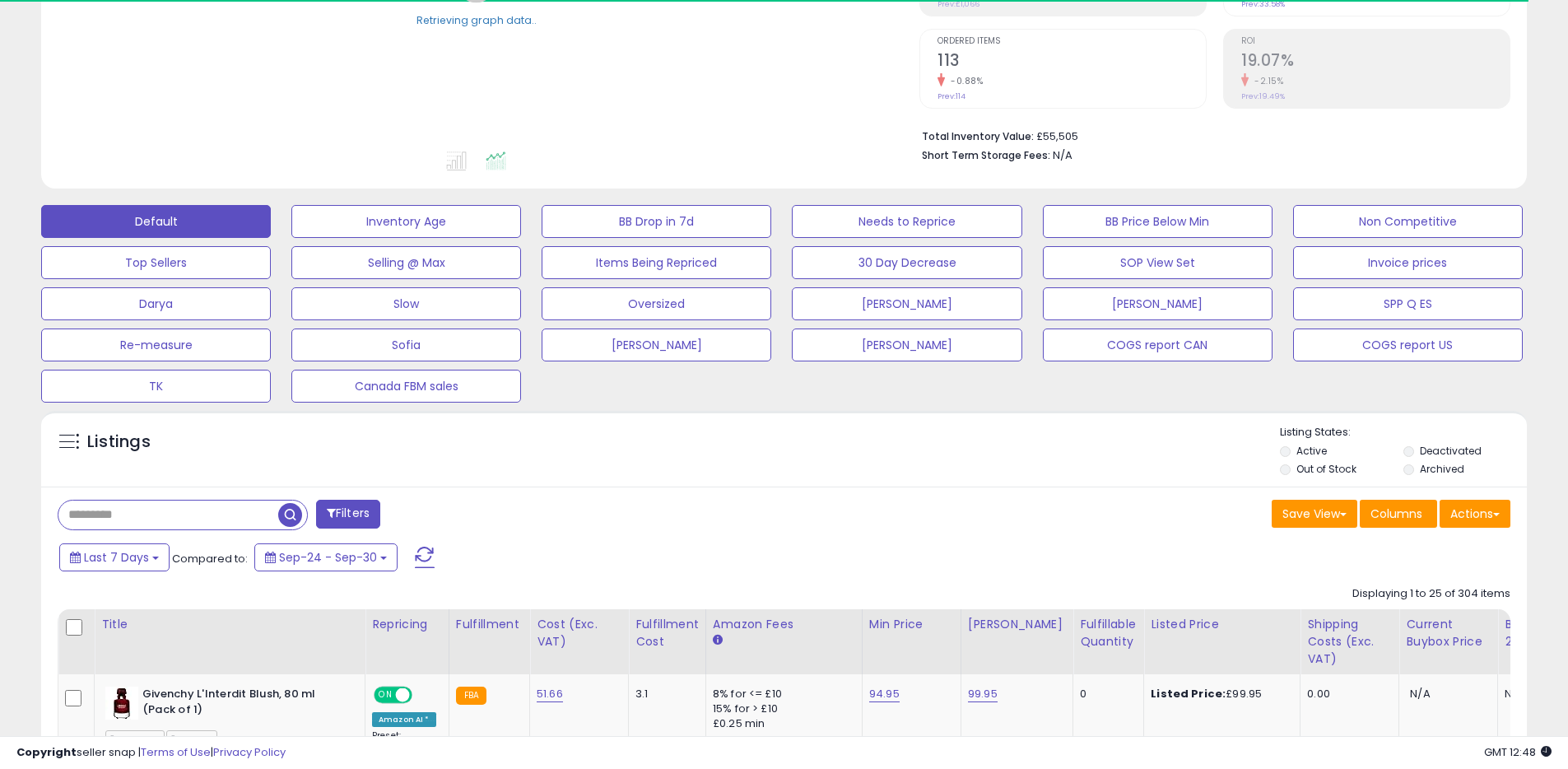
scroll to position [328, 0]
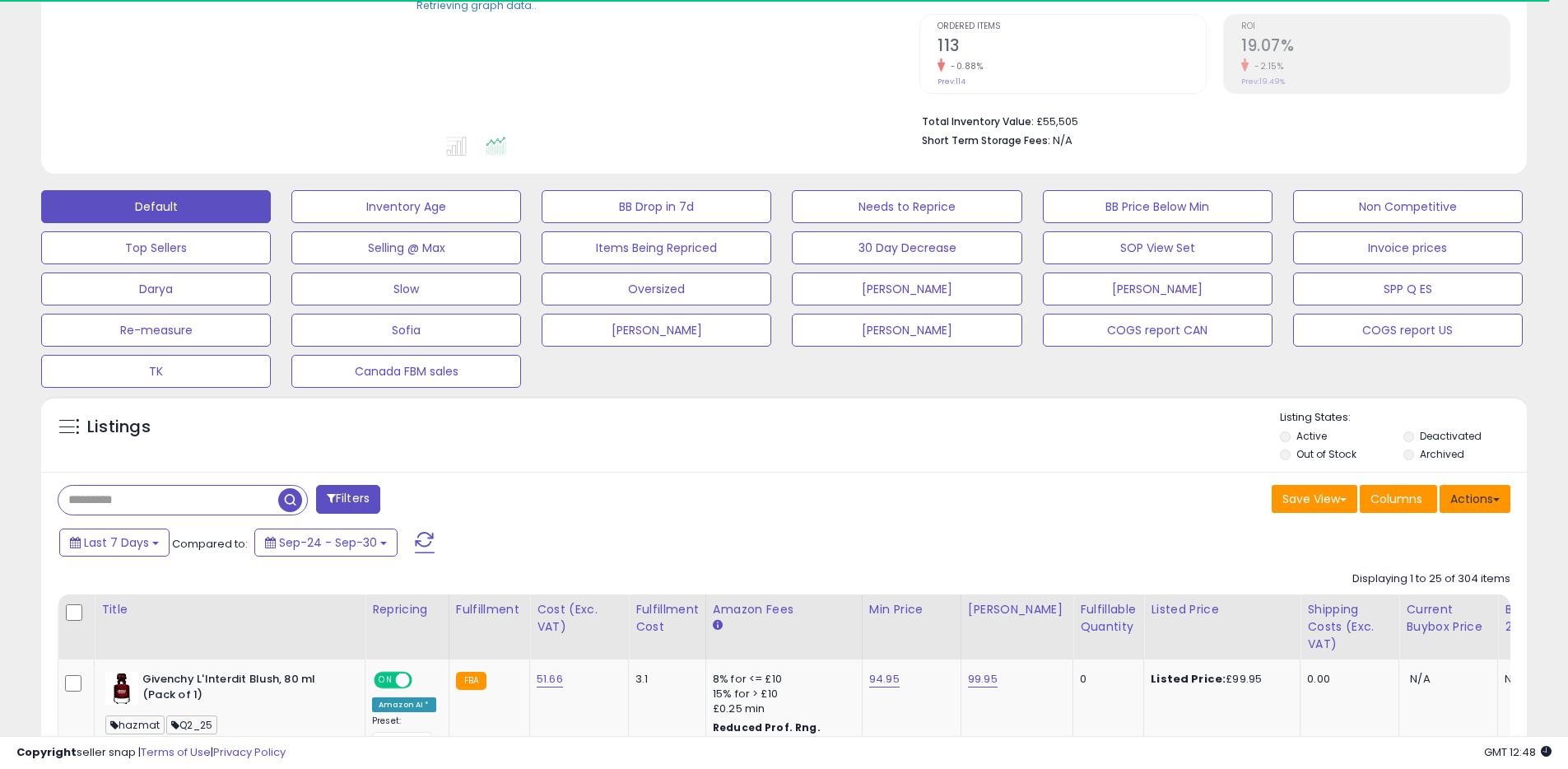
click at [1464, 499] on button "Actions" at bounding box center [1475, 498] width 71 height 28
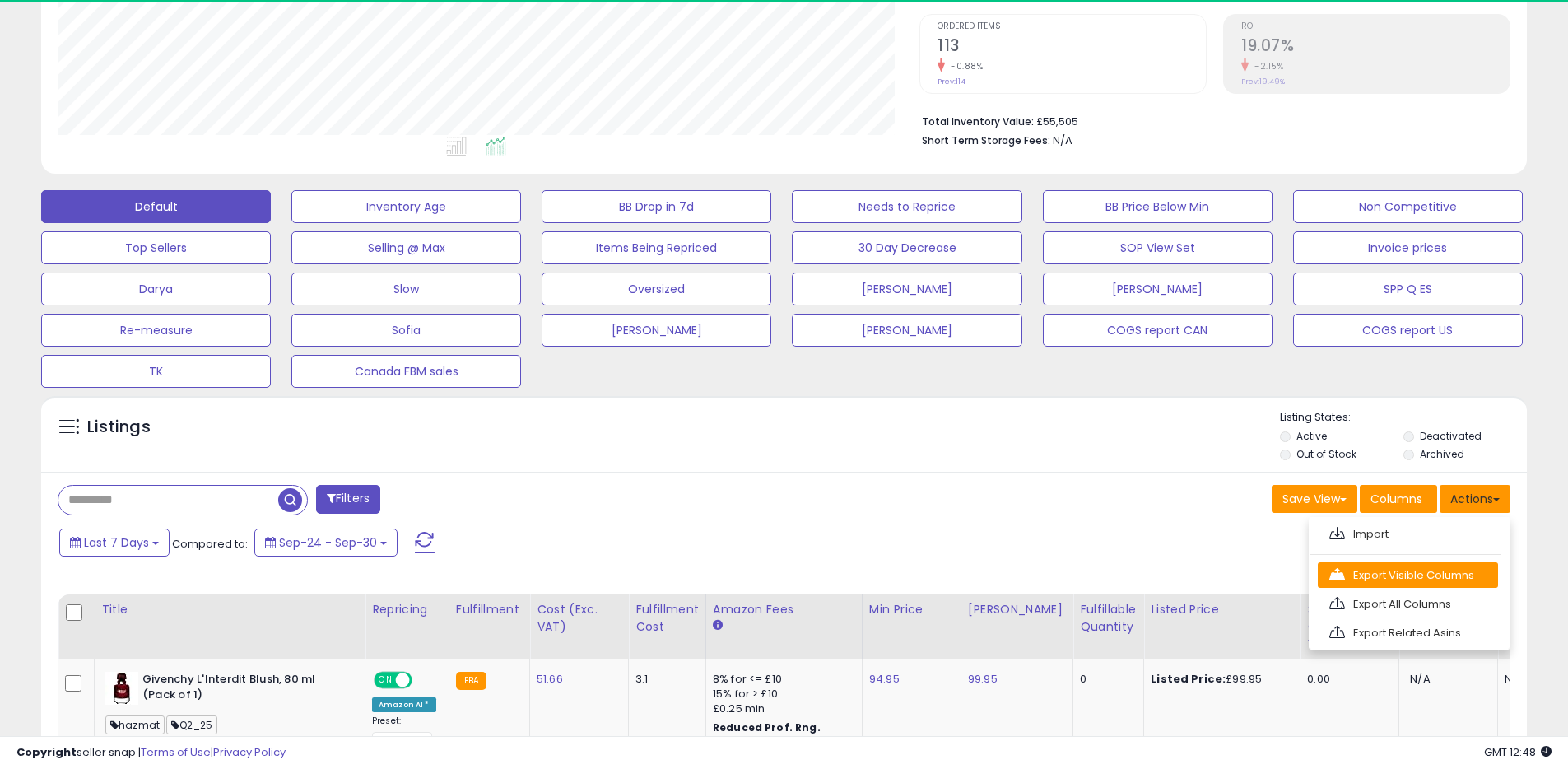
scroll to position [338, 862]
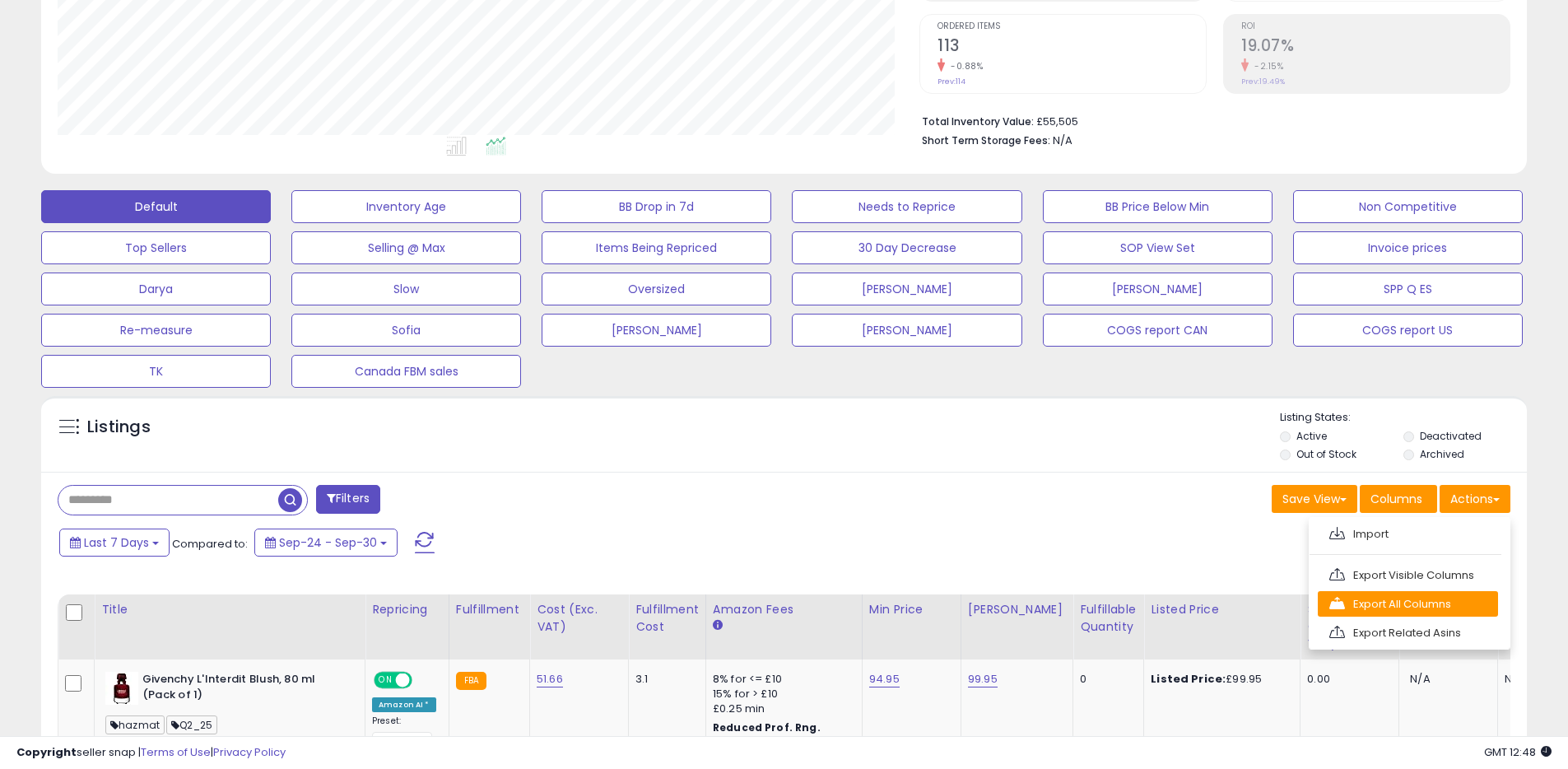
click at [1360, 605] on link "Export All Columns" at bounding box center [1408, 604] width 180 height 26
